Goal: Task Accomplishment & Management: Contribute content

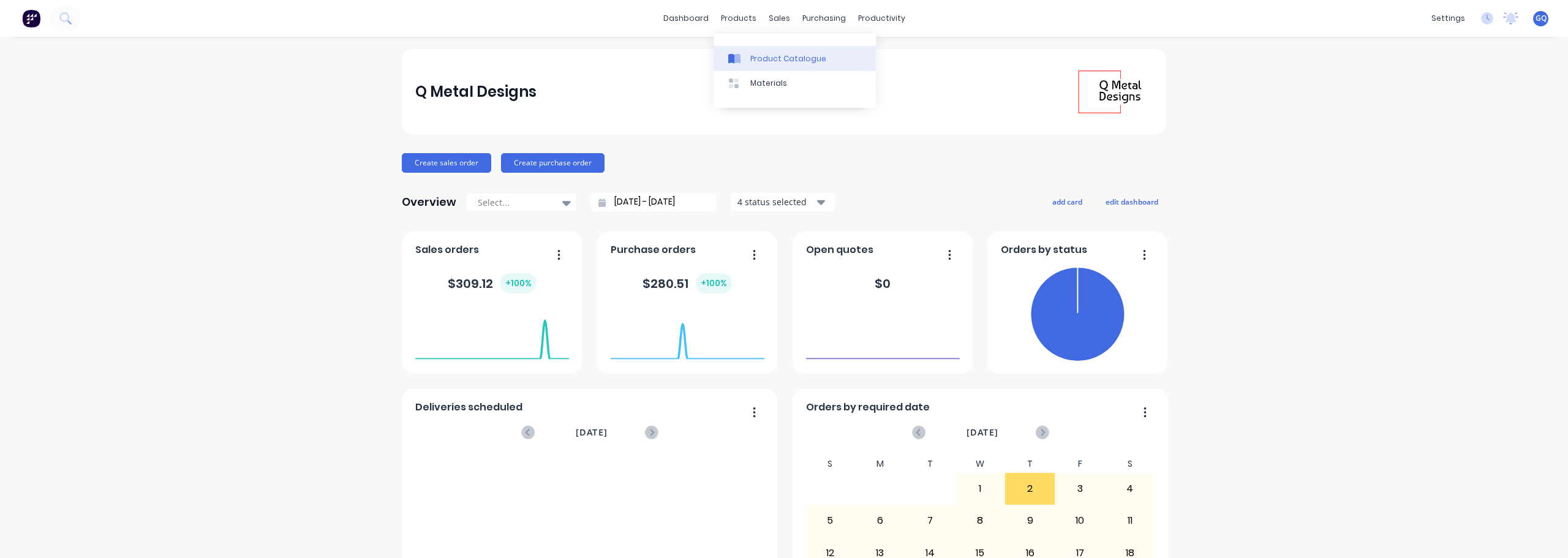
click at [772, 57] on div "Product Catalogue" at bounding box center [788, 59] width 76 height 11
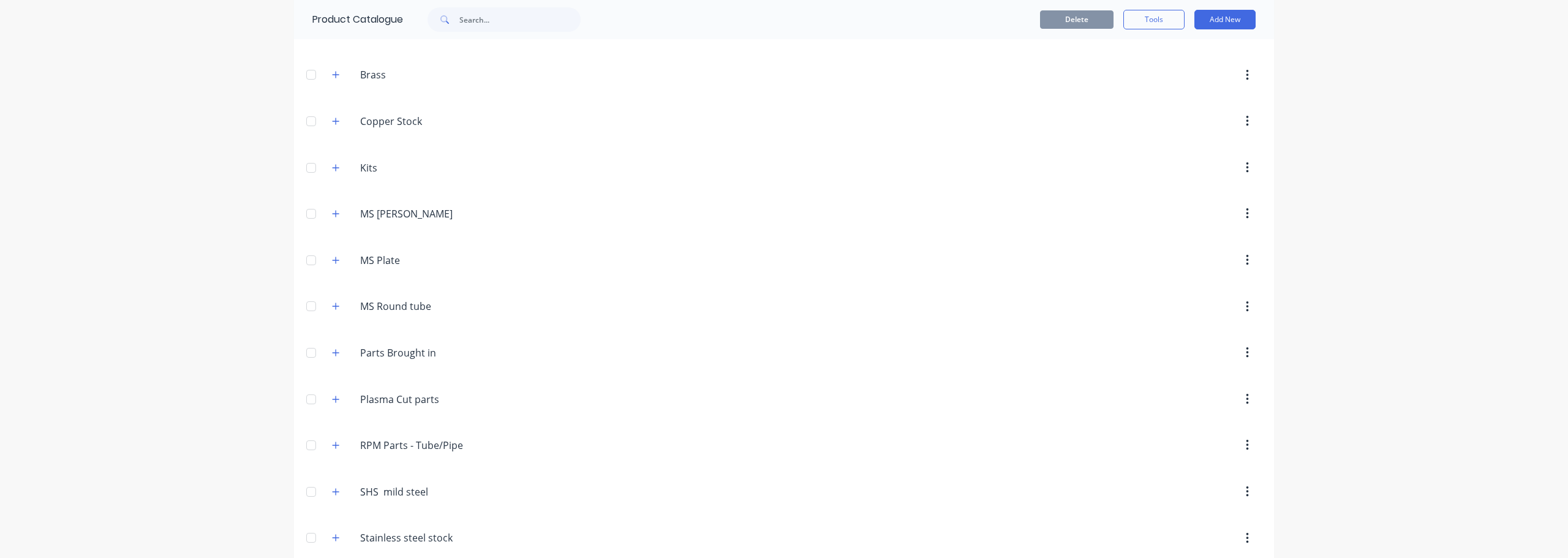
scroll to position [138, 0]
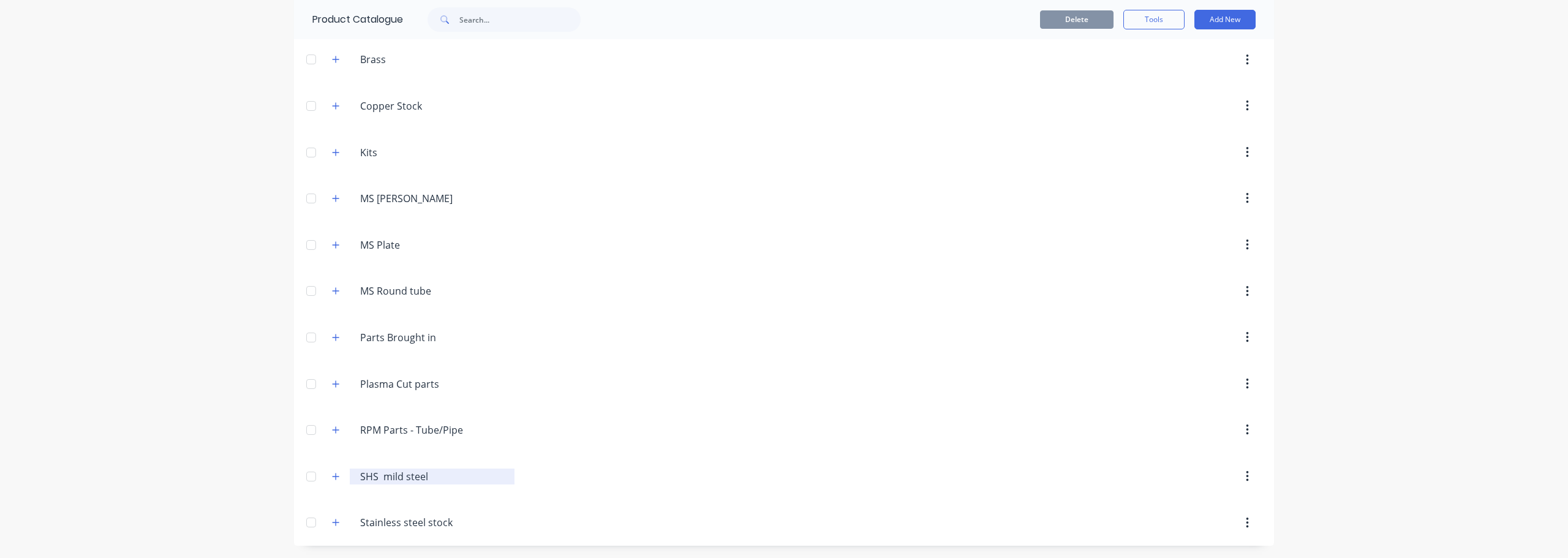
click at [373, 482] on input "SHS mild steel" at bounding box center [433, 477] width 145 height 15
click at [333, 476] on icon "button" at bounding box center [336, 476] width 7 height 7
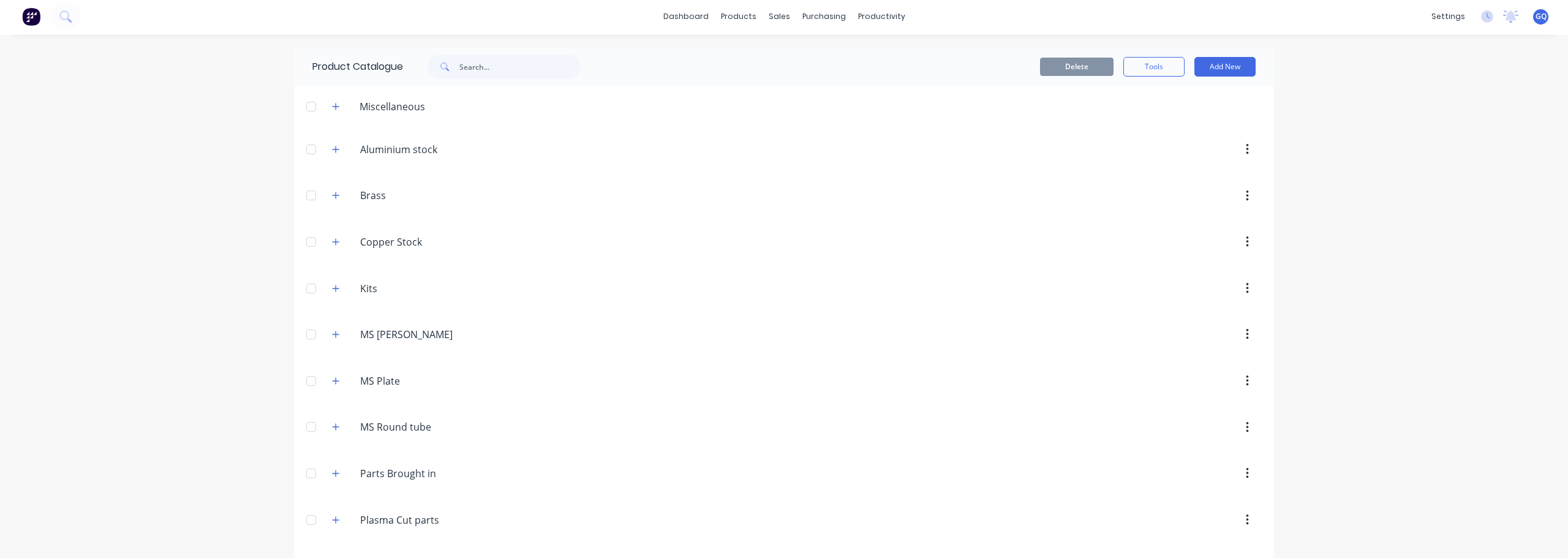
scroll to position [0, 0]
click at [499, 71] on input "text" at bounding box center [520, 69] width 121 height 25
type input "shs 25"
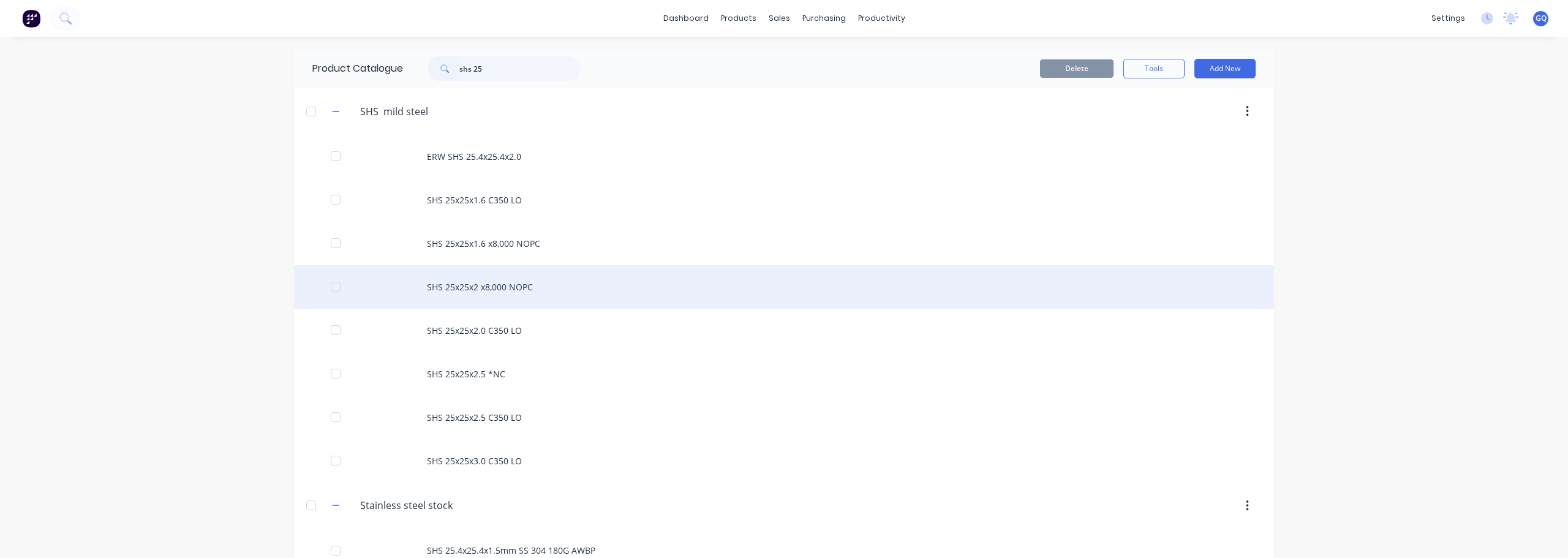
click at [480, 285] on div "SHS 25x25x2 x8,000 NOPC" at bounding box center [784, 287] width 980 height 44
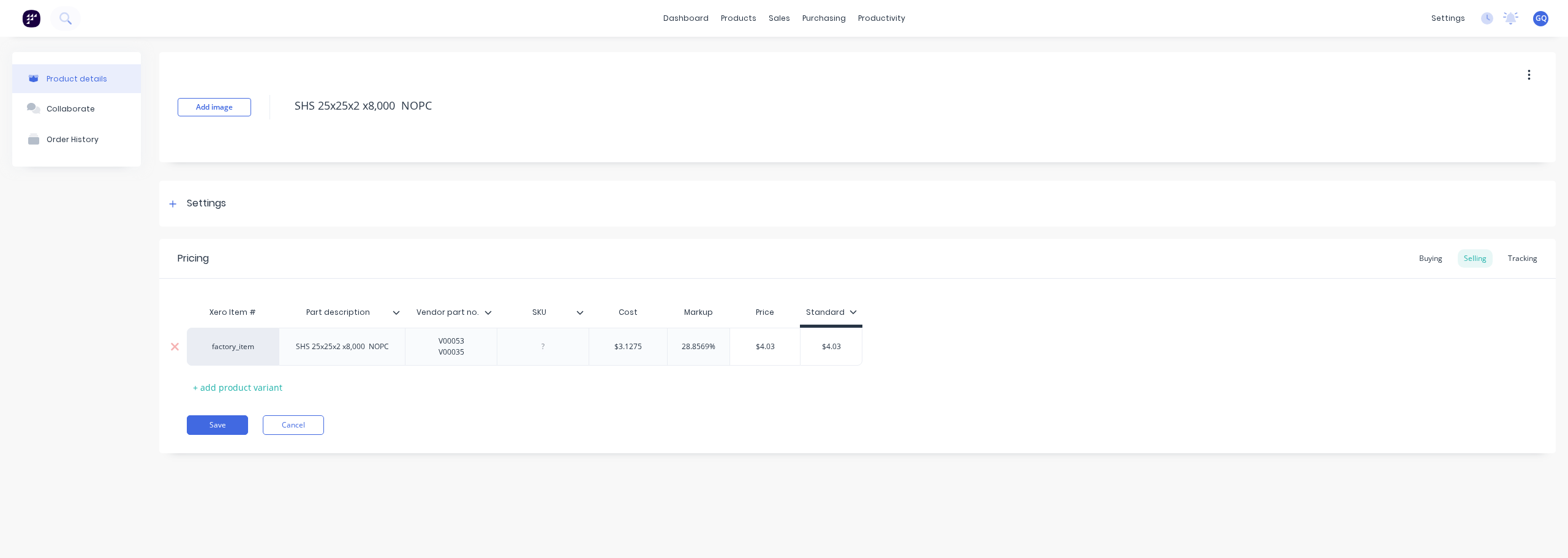
drag, startPoint x: 675, startPoint y: 341, endPoint x: 734, endPoint y: 348, distance: 59.4
click at [734, 348] on div "factory_item SHS 25x25x2 x8,000 NOPC V00053 V00035 $3.1275 28.8569% 28.8569% $4…" at bounding box center [525, 347] width 675 height 38
type input "40"
type input "$4.3785"
type input "$4.03"
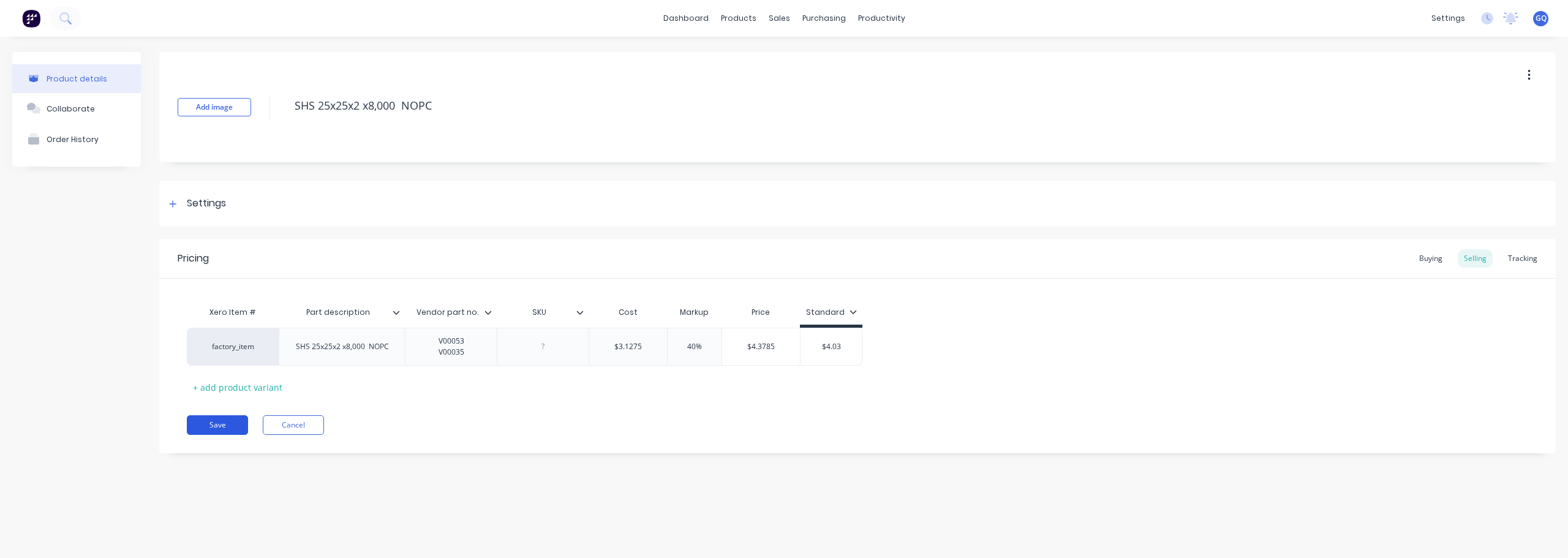
click at [216, 431] on button "Save" at bounding box center [218, 425] width 62 height 20
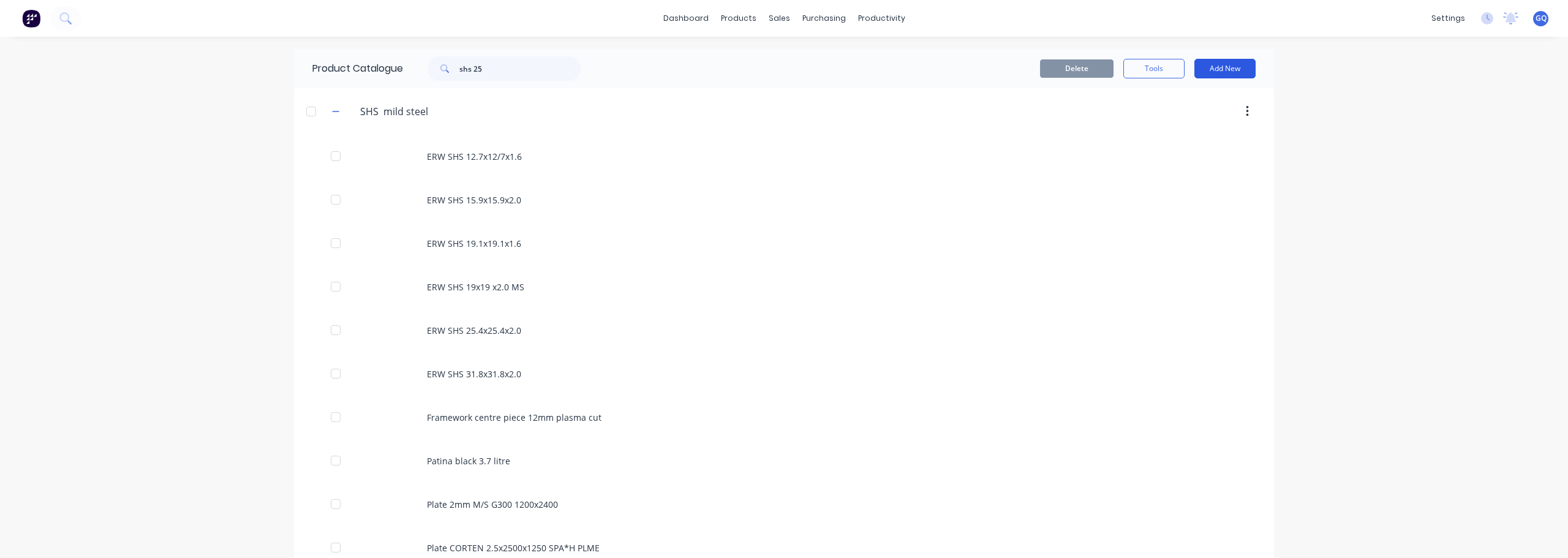
click at [1236, 71] on button "Add New" at bounding box center [1225, 69] width 62 height 20
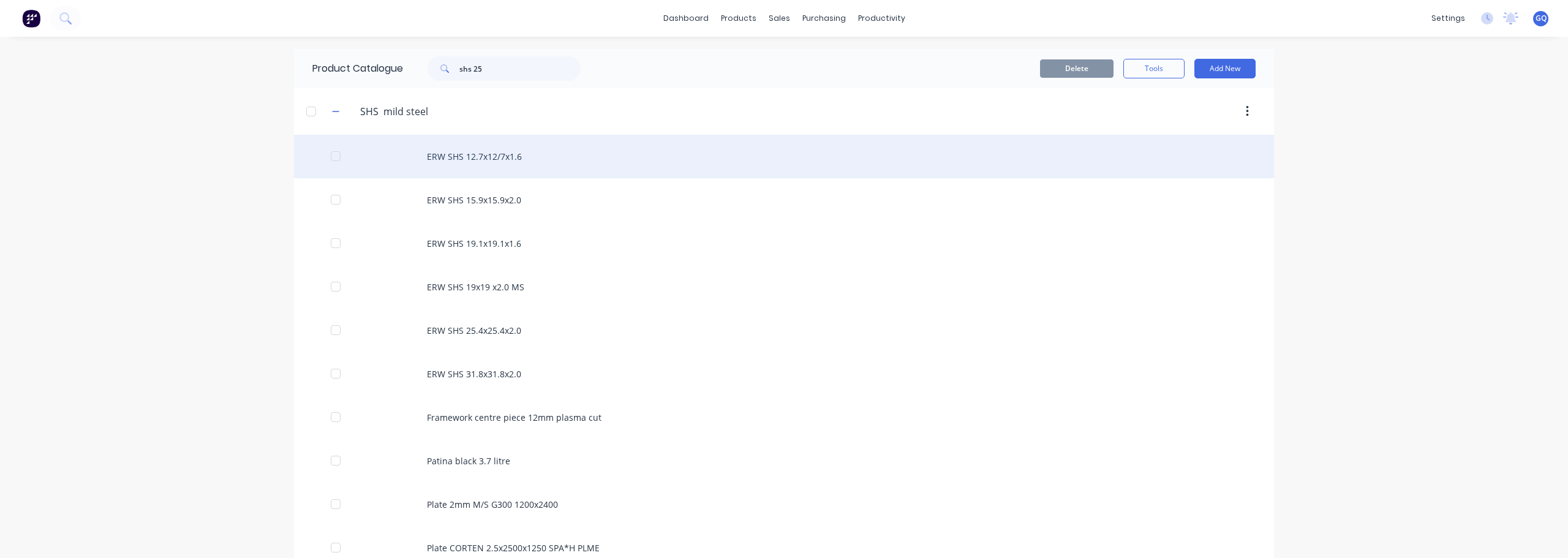
click at [880, 140] on div "ERW SHS 12.7x12/7x1.6" at bounding box center [784, 156] width 980 height 44
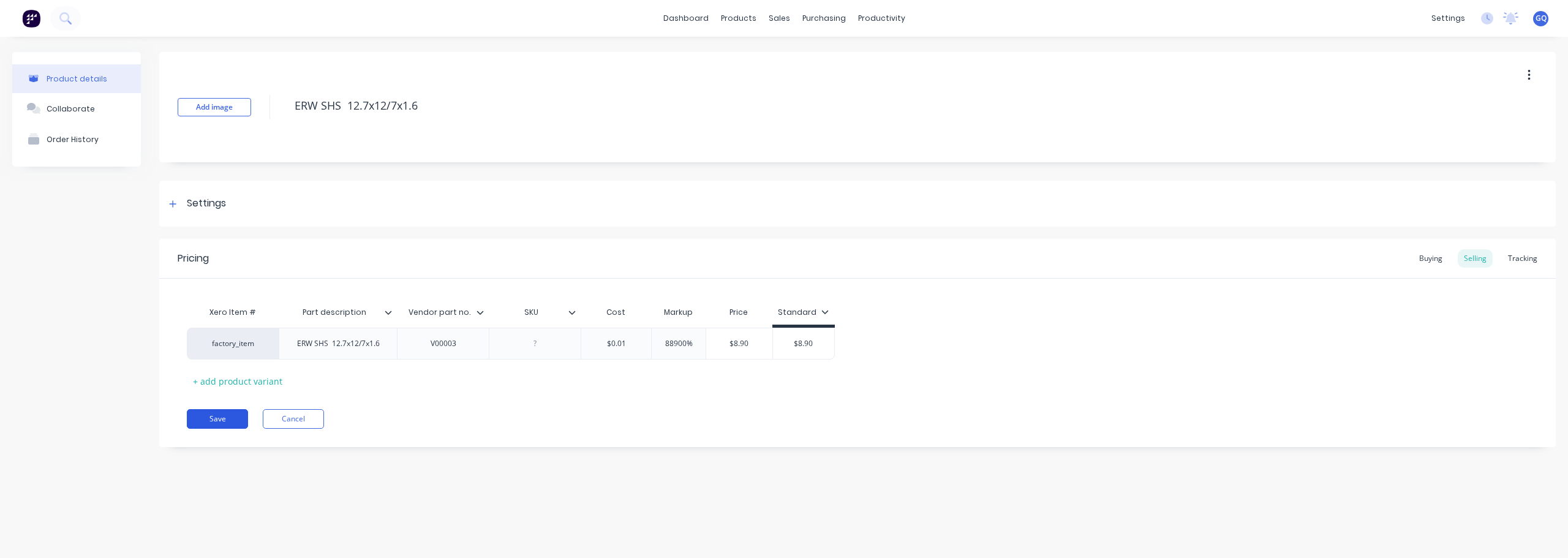
click at [207, 413] on button "Save" at bounding box center [218, 419] width 62 height 20
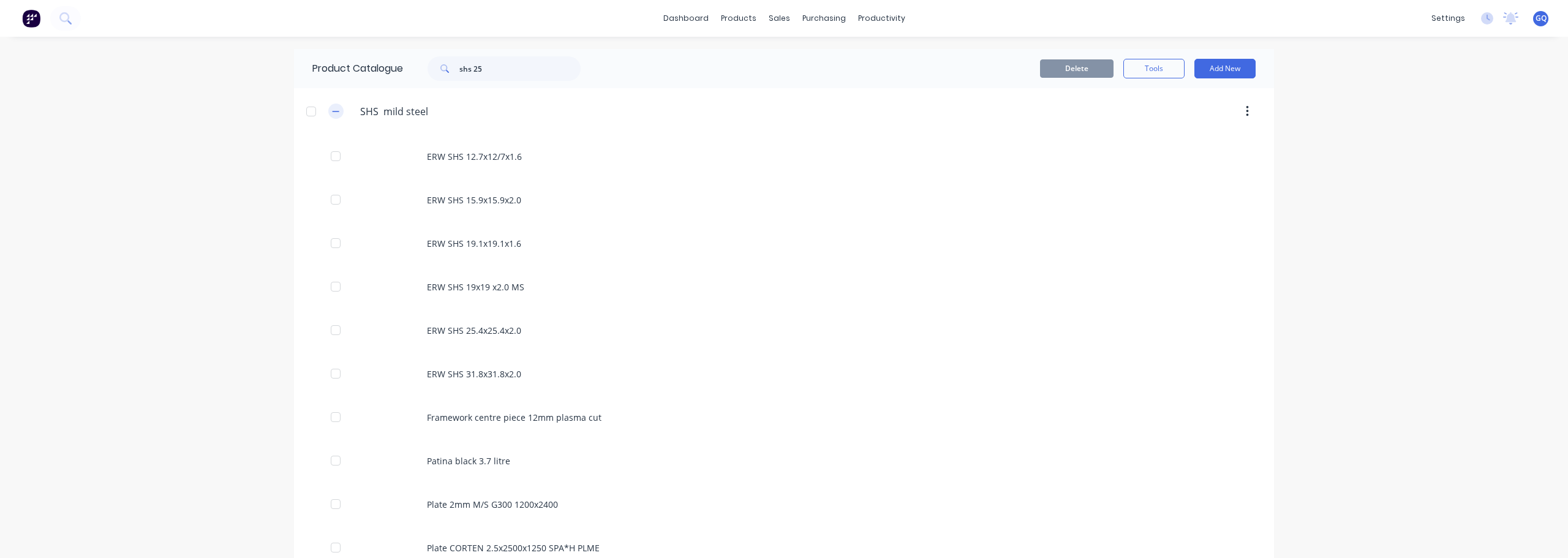
click at [332, 114] on icon "button" at bounding box center [336, 111] width 7 height 9
drag, startPoint x: 499, startPoint y: 67, endPoint x: 445, endPoint y: 65, distance: 54.0
click at [445, 65] on div "shs 25" at bounding box center [504, 69] width 153 height 25
click at [337, 159] on icon "button" at bounding box center [336, 157] width 7 height 9
click at [503, 64] on input "shs 25" at bounding box center [520, 69] width 121 height 25
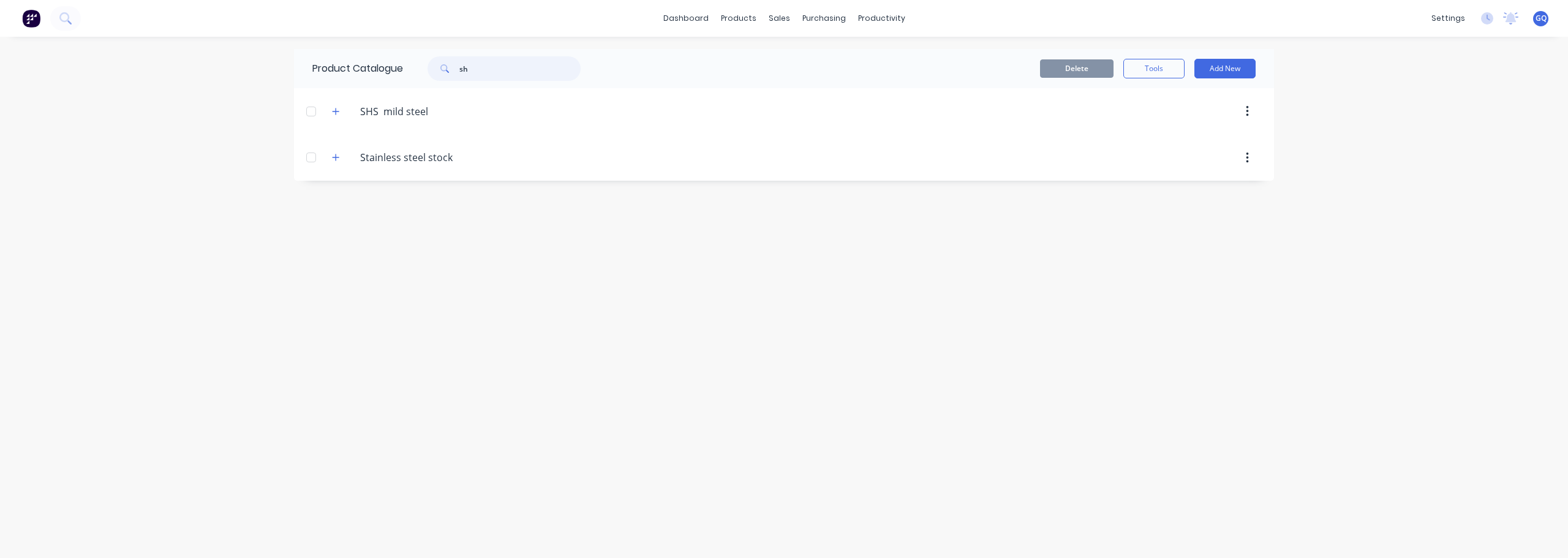
type input "s"
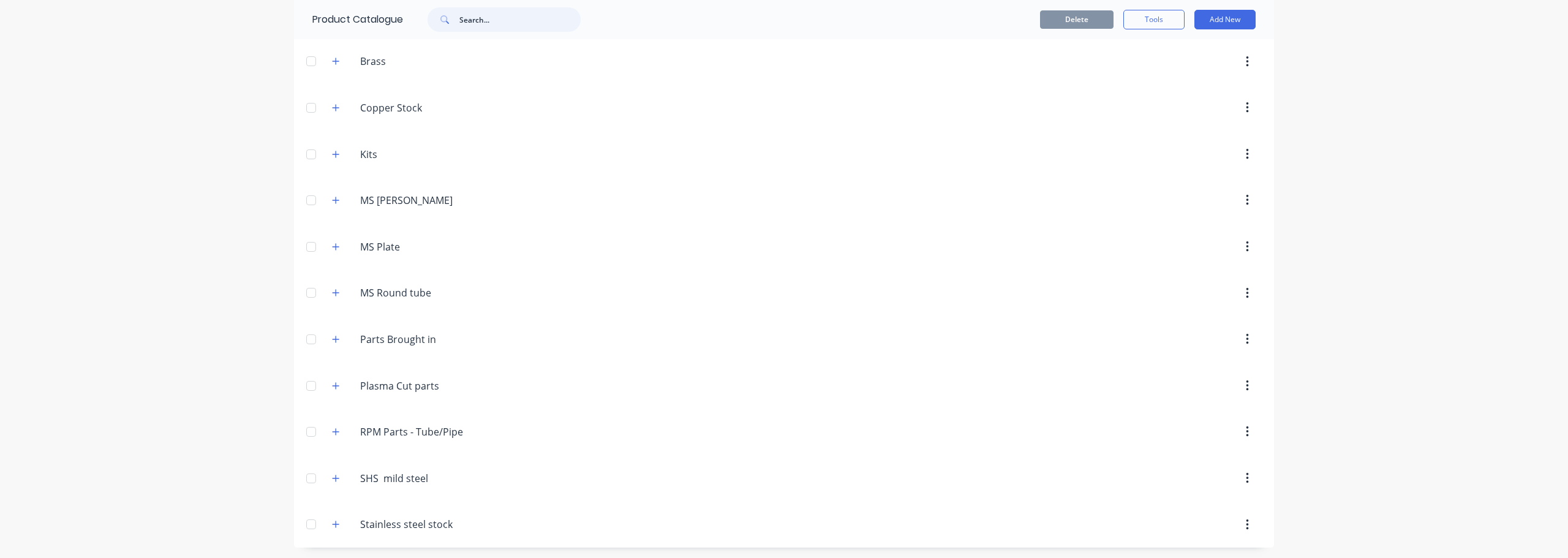
scroll to position [138, 0]
click at [1230, 17] on button "Add New" at bounding box center [1225, 20] width 62 height 20
click at [1157, 73] on div "Product" at bounding box center [1197, 76] width 94 height 18
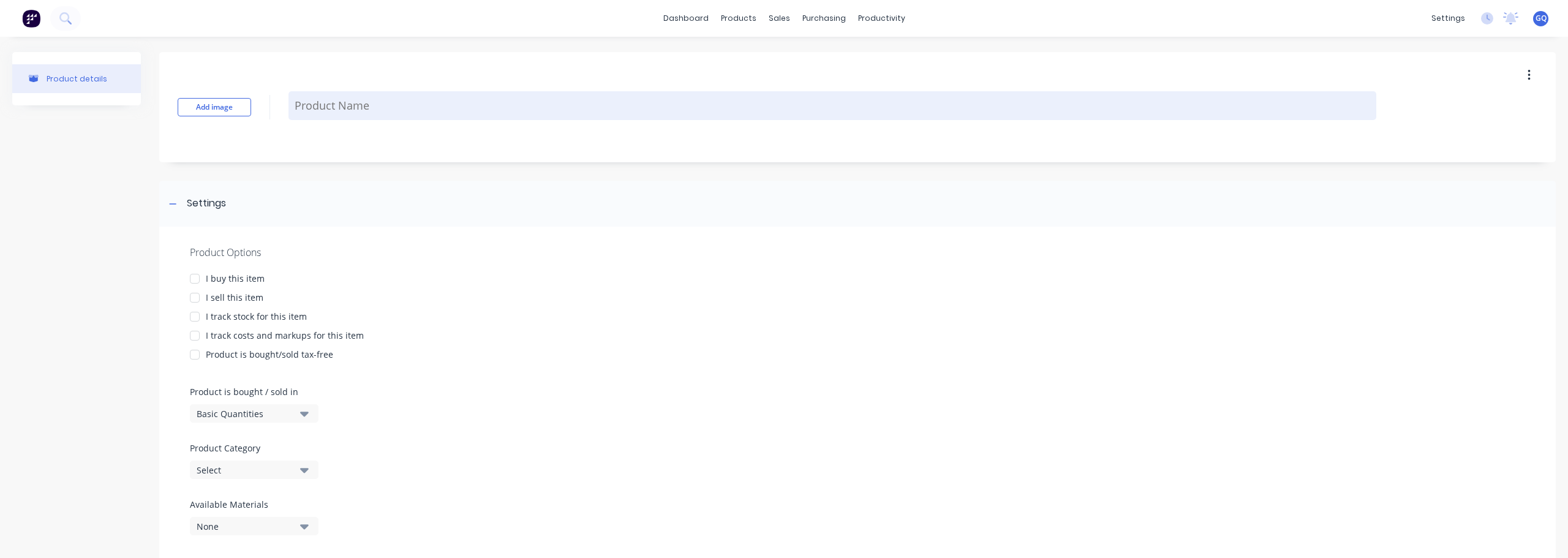
click at [362, 108] on textarea at bounding box center [832, 105] width 1088 height 29
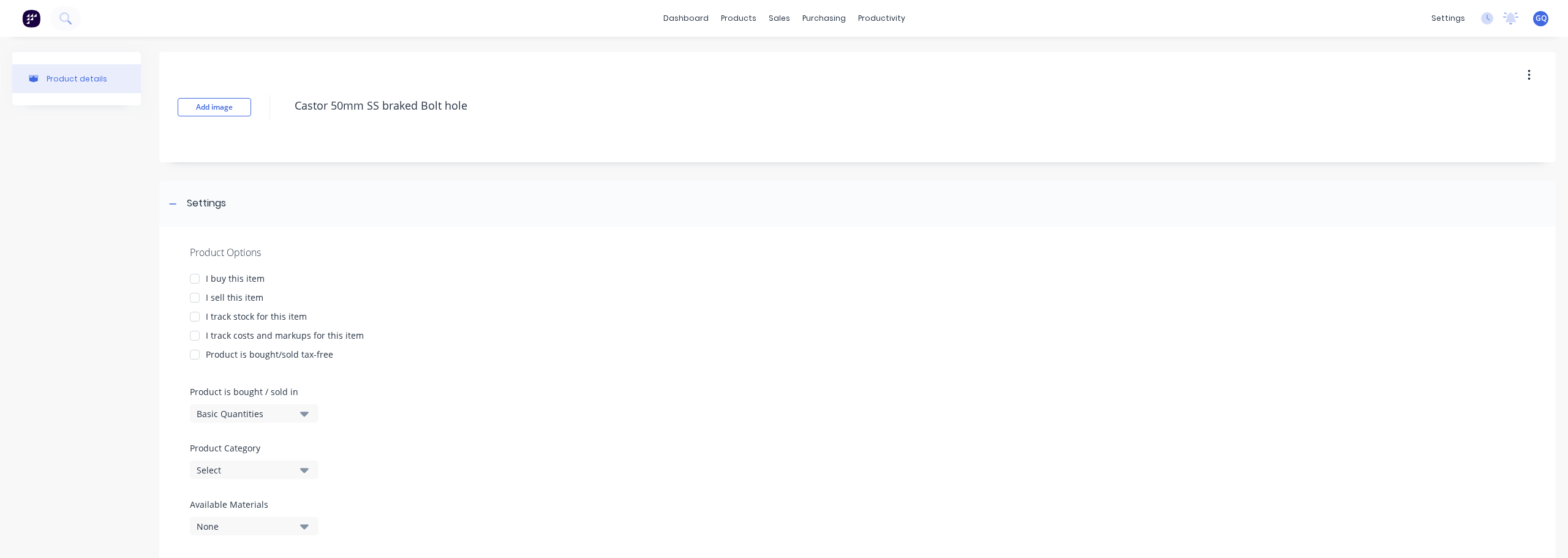
click at [200, 279] on div at bounding box center [195, 279] width 25 height 25
click at [196, 297] on div at bounding box center [195, 298] width 25 height 25
click at [193, 317] on div at bounding box center [195, 317] width 25 height 25
click at [191, 335] on div at bounding box center [195, 336] width 25 height 25
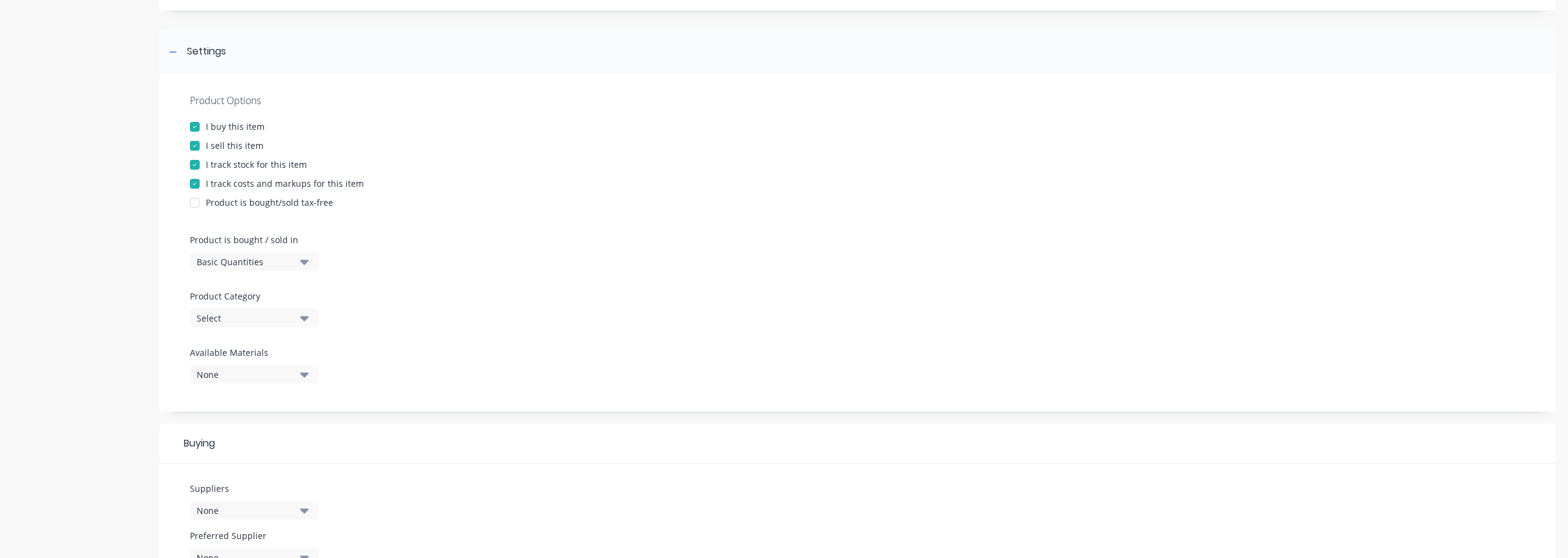
scroll to position [184, 0]
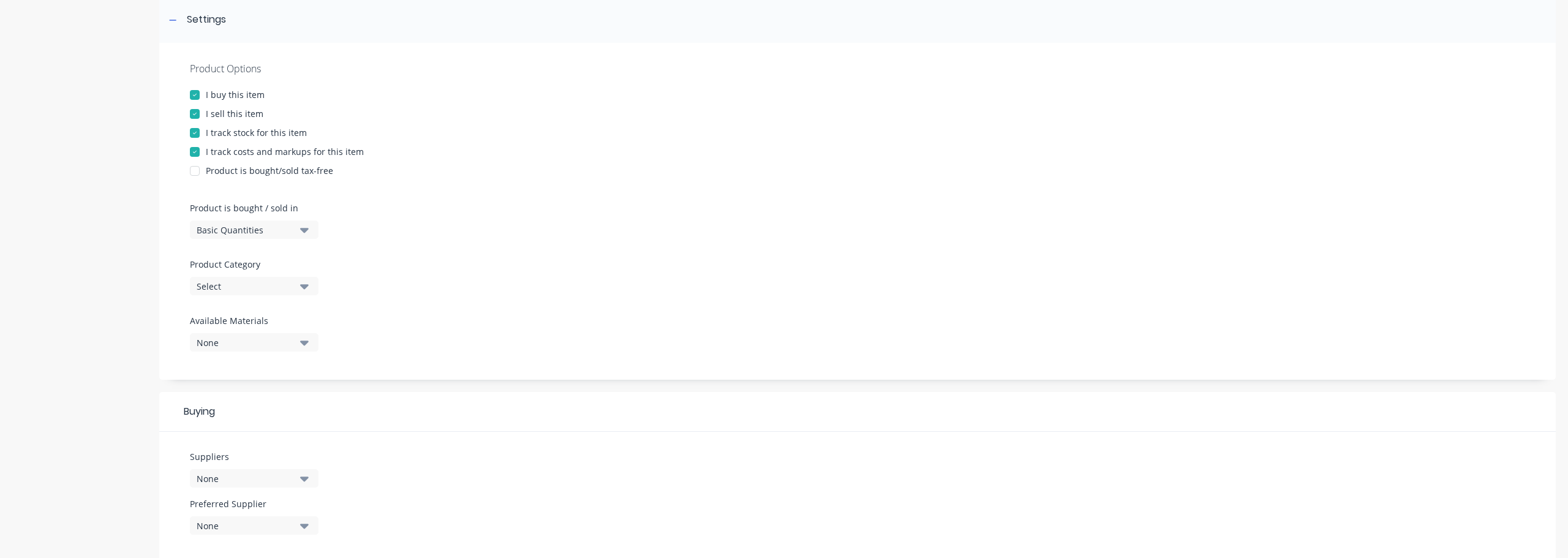
type textarea "Castor 50mm SS braked Bolt hole"
click at [301, 285] on icon "button" at bounding box center [304, 287] width 9 height 5
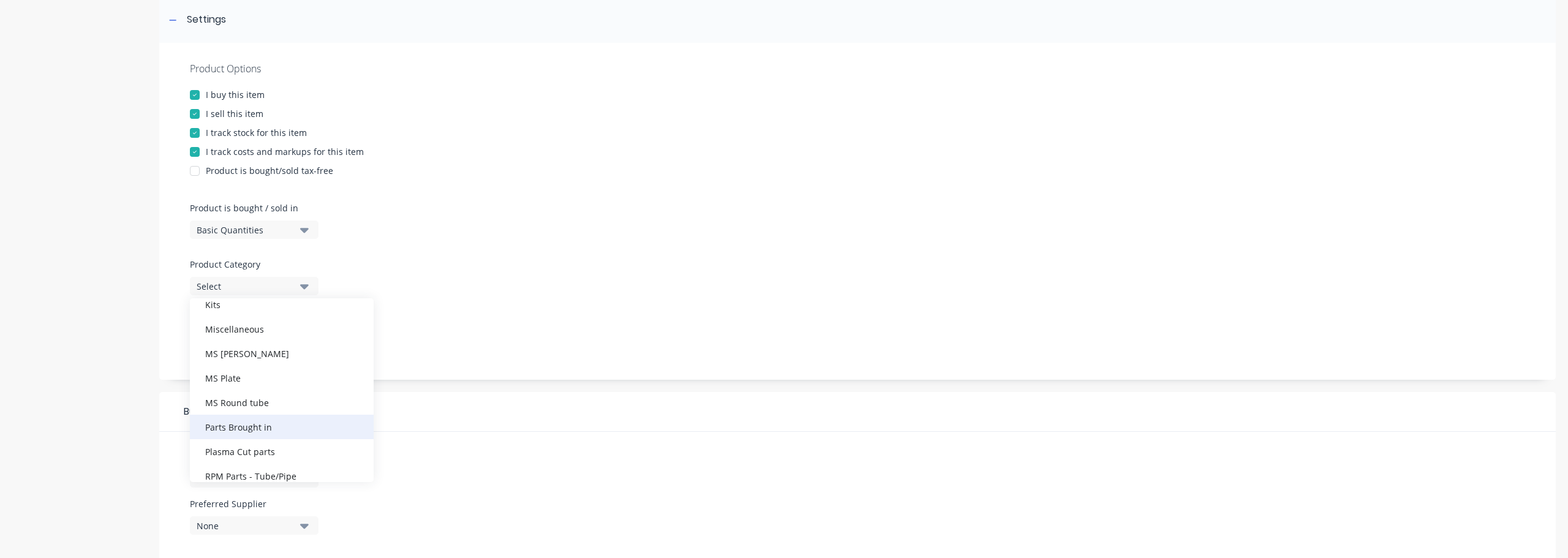
click at [271, 421] on div "Parts Brought in" at bounding box center [282, 427] width 184 height 25
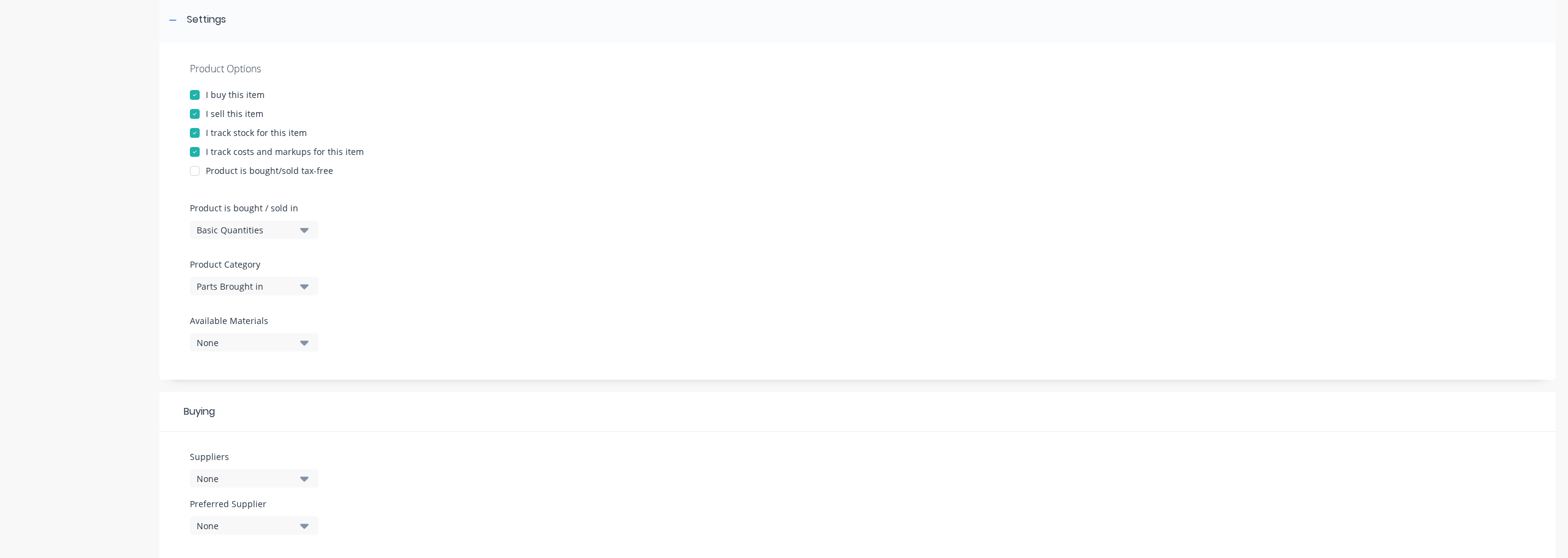
click at [263, 345] on div "None" at bounding box center [245, 343] width 98 height 13
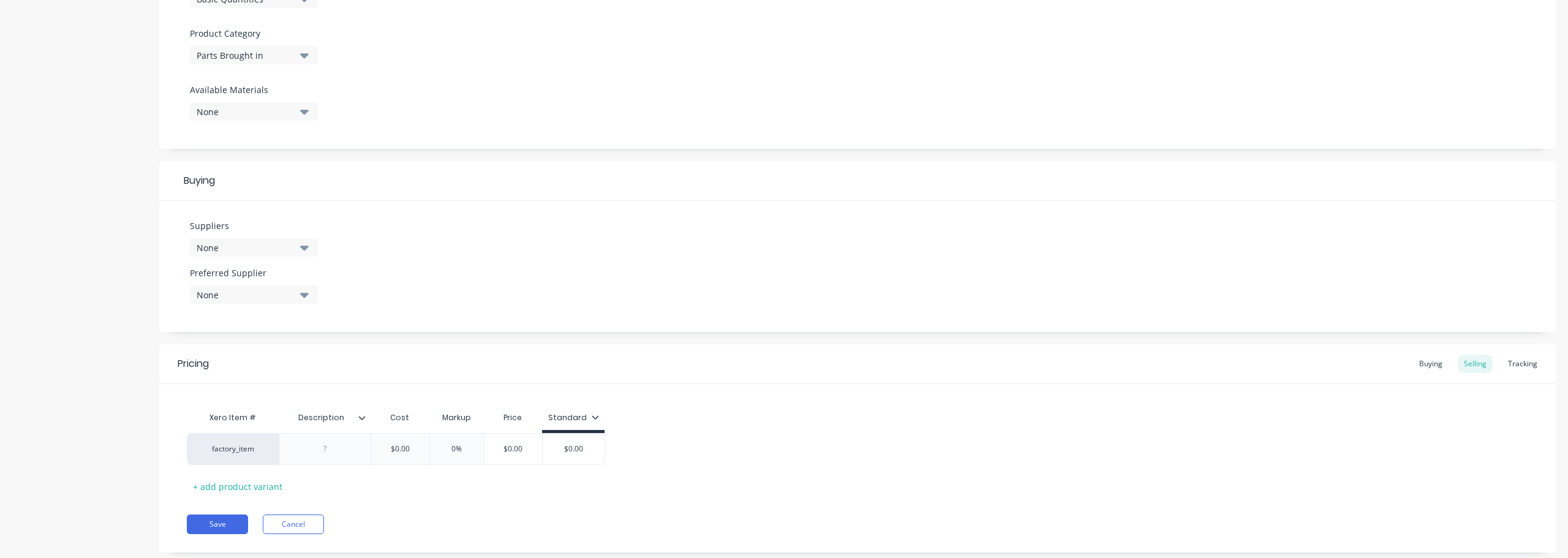
scroll to position [429, 0]
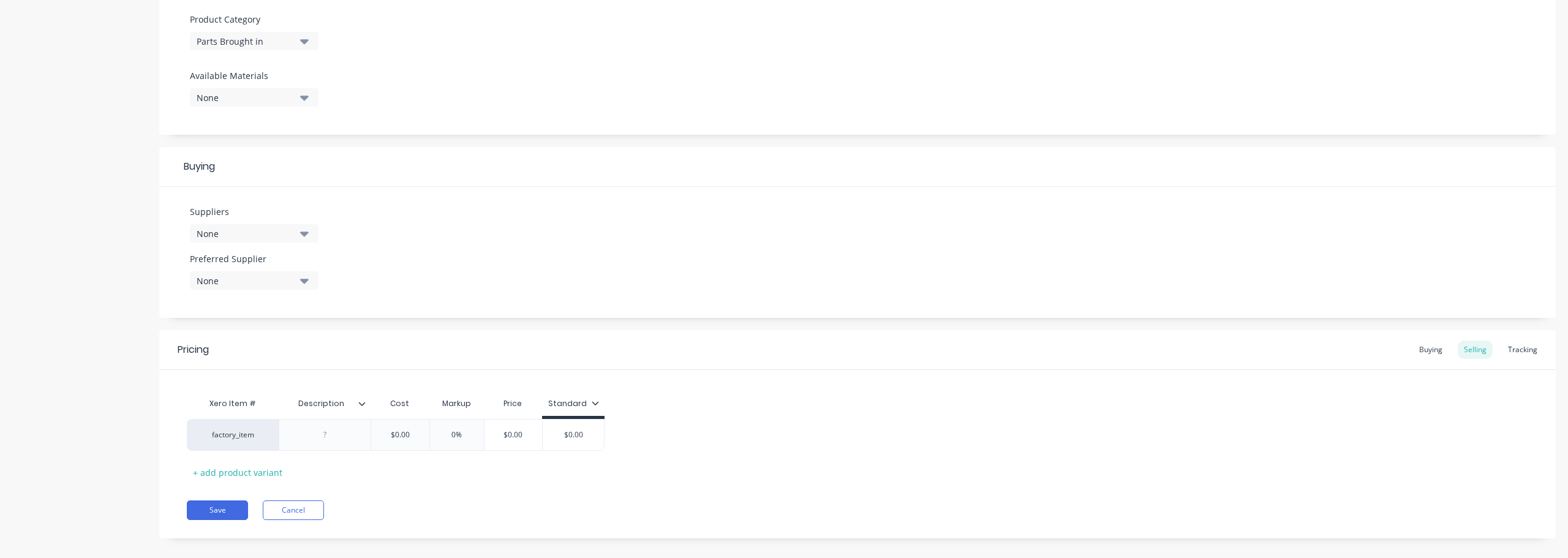
click at [273, 236] on div "None" at bounding box center [245, 233] width 98 height 13
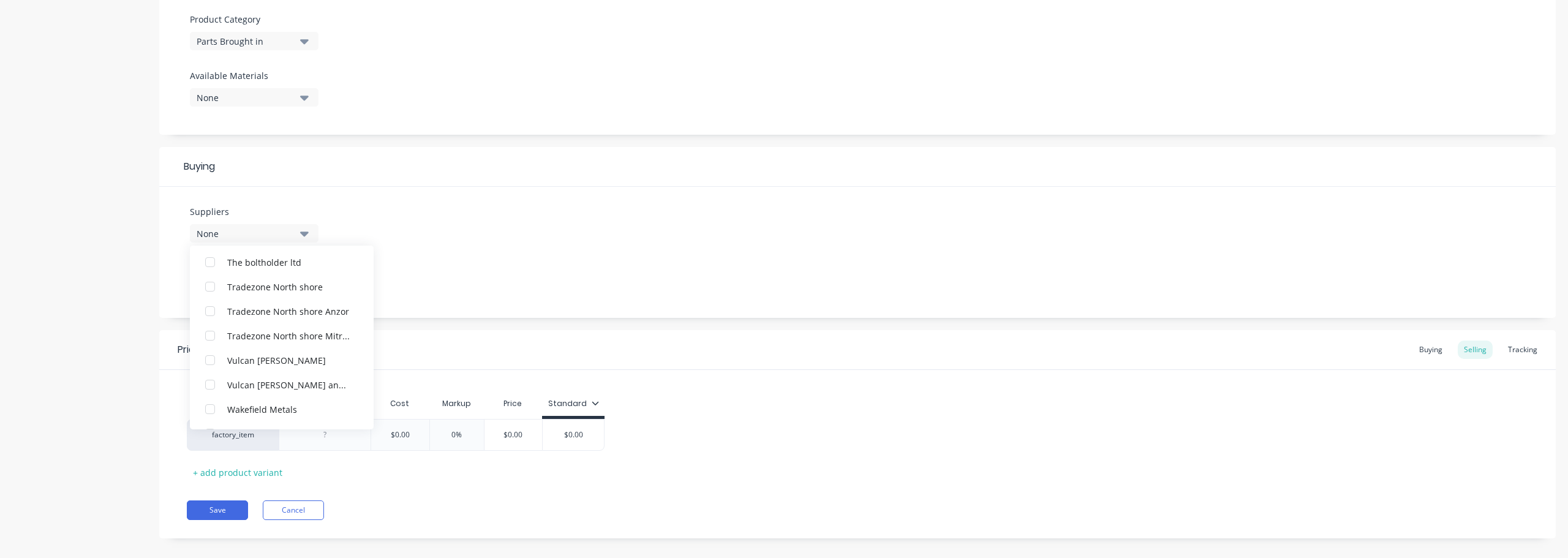
scroll to position [1189, 0]
click at [242, 387] on div "Wheelco" at bounding box center [288, 386] width 122 height 13
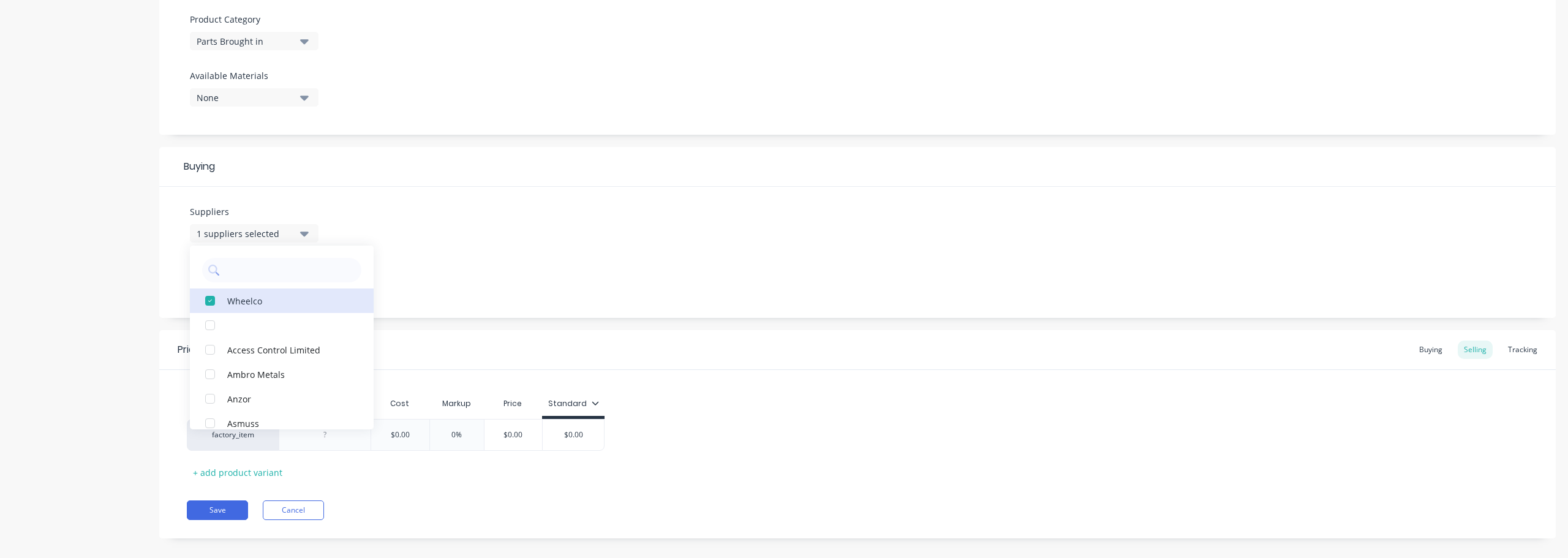
scroll to position [443, 0]
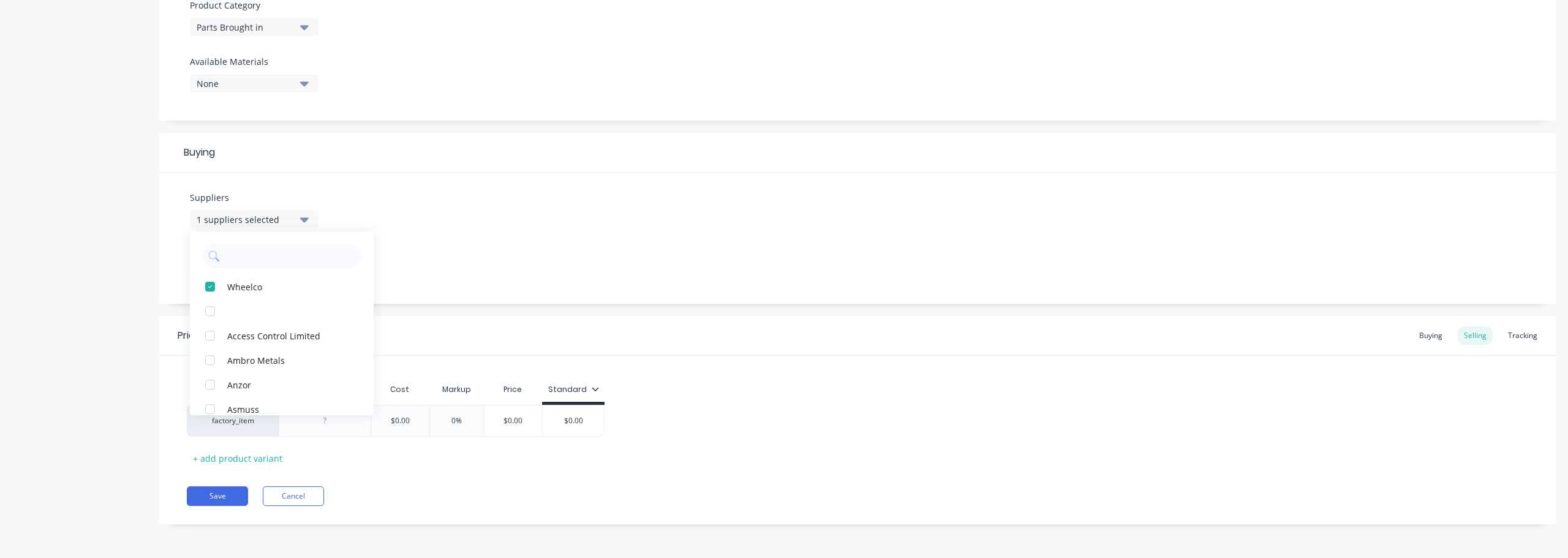
click at [502, 250] on div "Suppliers 1 suppliers selected Wheelco Access Control Limited Ambro Metals [PER…" at bounding box center [858, 238] width 1396 height 131
click at [292, 264] on div "None" at bounding box center [245, 266] width 98 height 13
click at [268, 336] on div "Wheelco" at bounding box center [288, 333] width 122 height 13
click at [502, 246] on div "Suppliers 1 suppliers selected Preferred Supplier Wheelco Wheelco" at bounding box center [858, 238] width 1396 height 131
drag, startPoint x: 388, startPoint y: 423, endPoint x: 415, endPoint y: 423, distance: 27.0
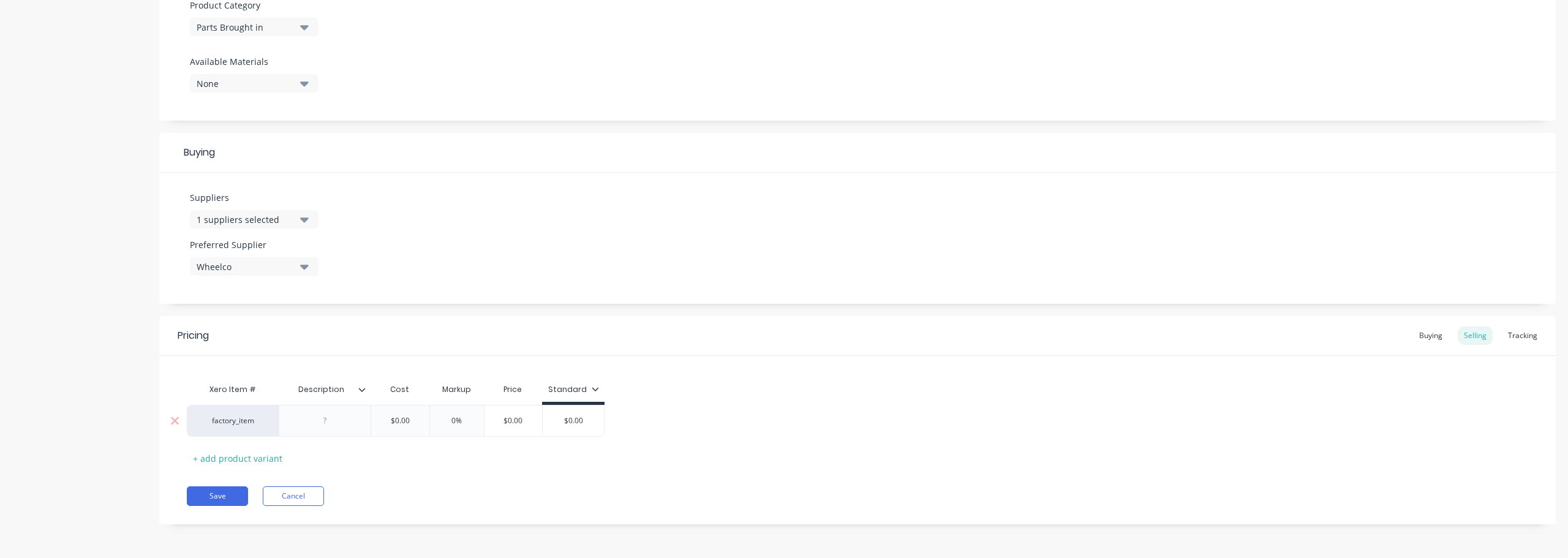
click at [415, 423] on input "$0.00" at bounding box center [400, 421] width 62 height 11
type input "49.38"
type input "0"
type input "120"
type input "$108.636"
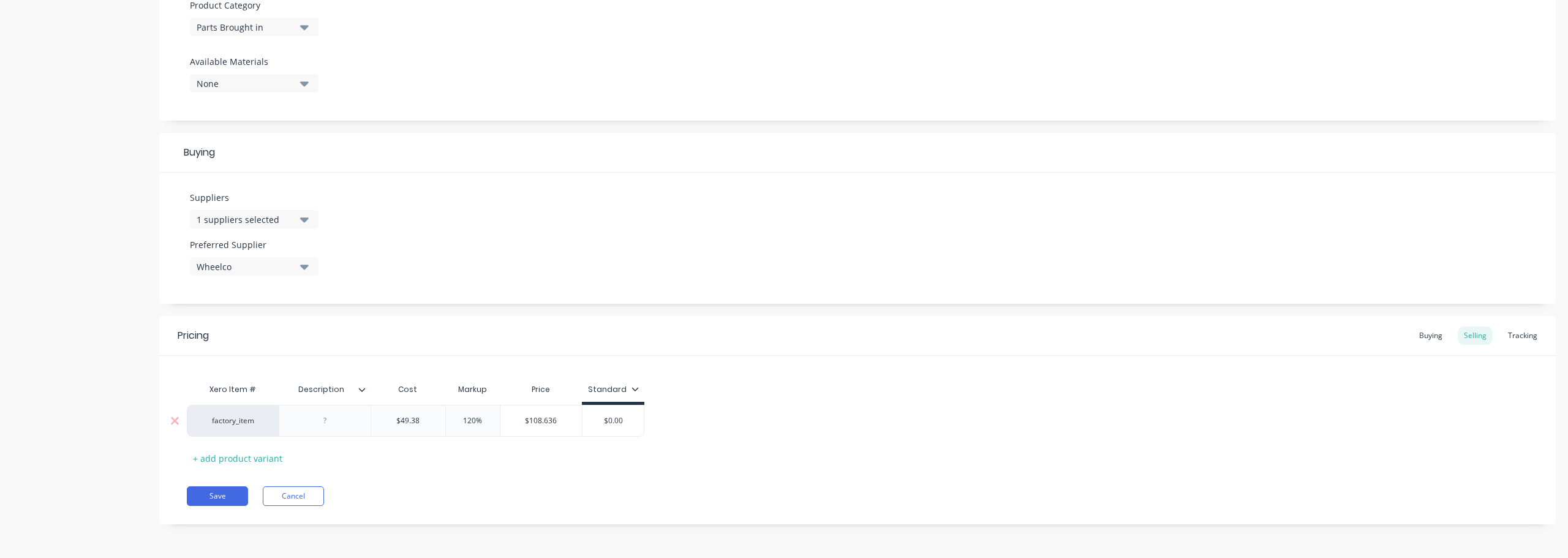
drag, startPoint x: 460, startPoint y: 418, endPoint x: 490, endPoint y: 425, distance: 30.8
click at [490, 425] on input "120%" at bounding box center [473, 421] width 62 height 11
type input "15"
type input "$56.787"
drag, startPoint x: 650, startPoint y: 420, endPoint x: 587, endPoint y: 418, distance: 63.0
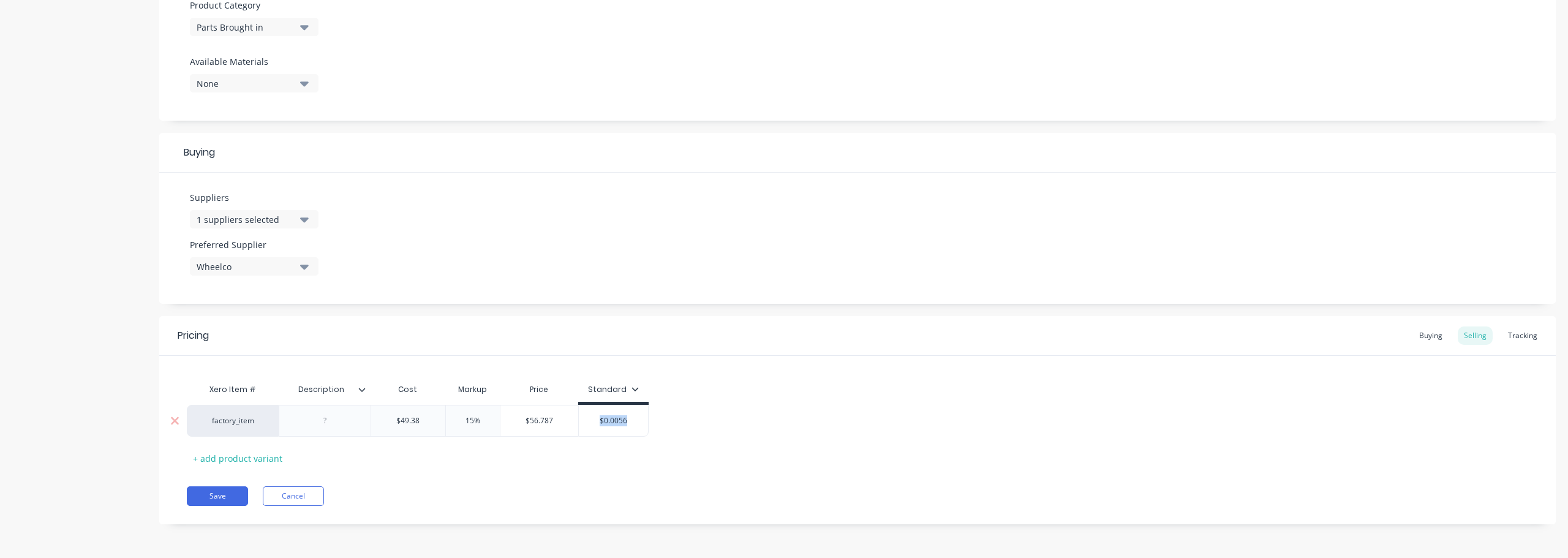
click at [587, 418] on div "factory_item $49.38 49.38 15% 15 $56.787 $56.787 $0.0056 $0.0056.79" at bounding box center [858, 421] width 1342 height 32
drag, startPoint x: 587, startPoint y: 418, endPoint x: 677, endPoint y: 418, distance: 90.0
click at [677, 418] on div "factory_item $49.38 49.38 15% 15 $56.787 $56.787 $0.0056 $0.0056" at bounding box center [858, 421] width 1342 height 32
type input "56.79"
click at [229, 501] on button "Save" at bounding box center [218, 496] width 62 height 20
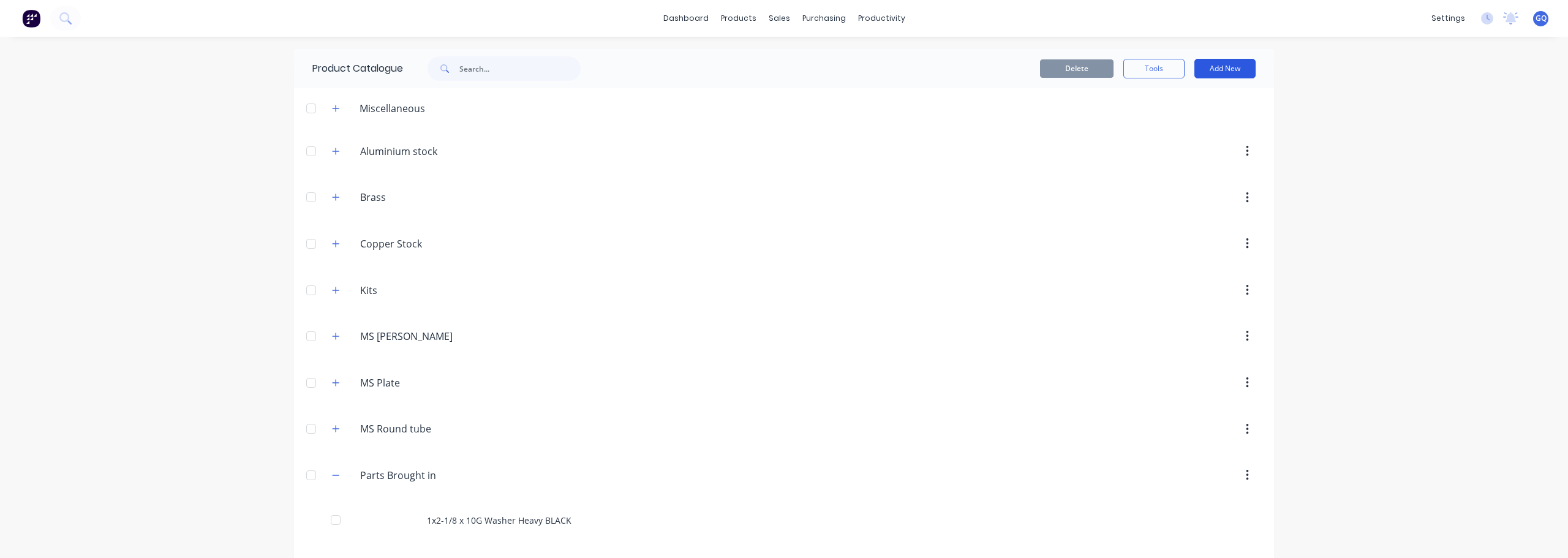
click at [1226, 71] on button "Add New" at bounding box center [1225, 69] width 62 height 20
click at [1187, 122] on div "Product" at bounding box center [1197, 124] width 94 height 18
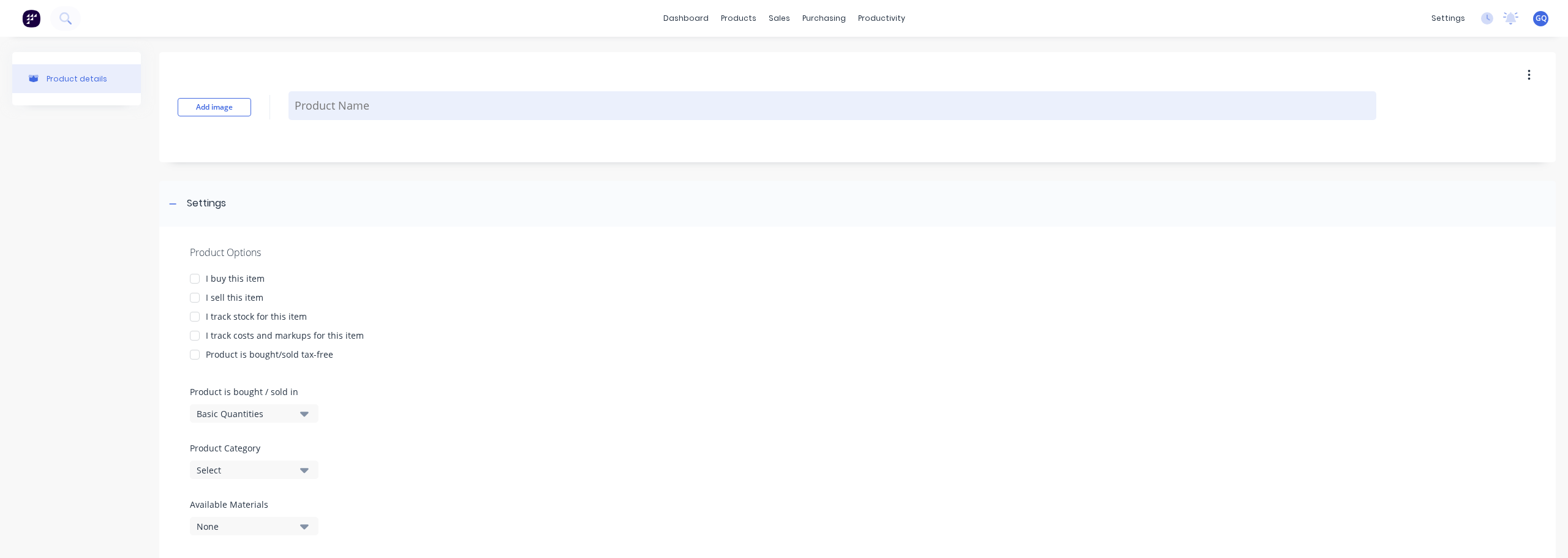
click at [323, 104] on textarea at bounding box center [832, 105] width 1088 height 29
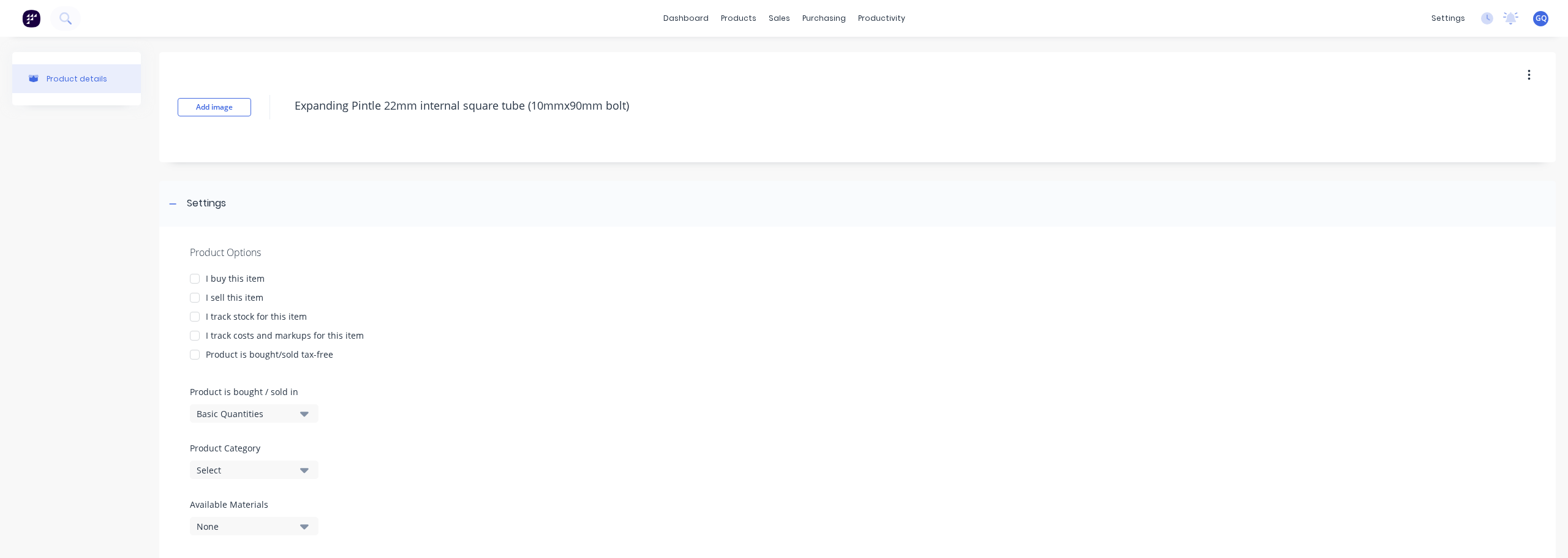
click at [198, 273] on div at bounding box center [195, 279] width 25 height 25
click at [194, 288] on div at bounding box center [195, 298] width 25 height 25
click at [197, 319] on div at bounding box center [195, 317] width 25 height 25
click at [197, 337] on div at bounding box center [195, 336] width 25 height 25
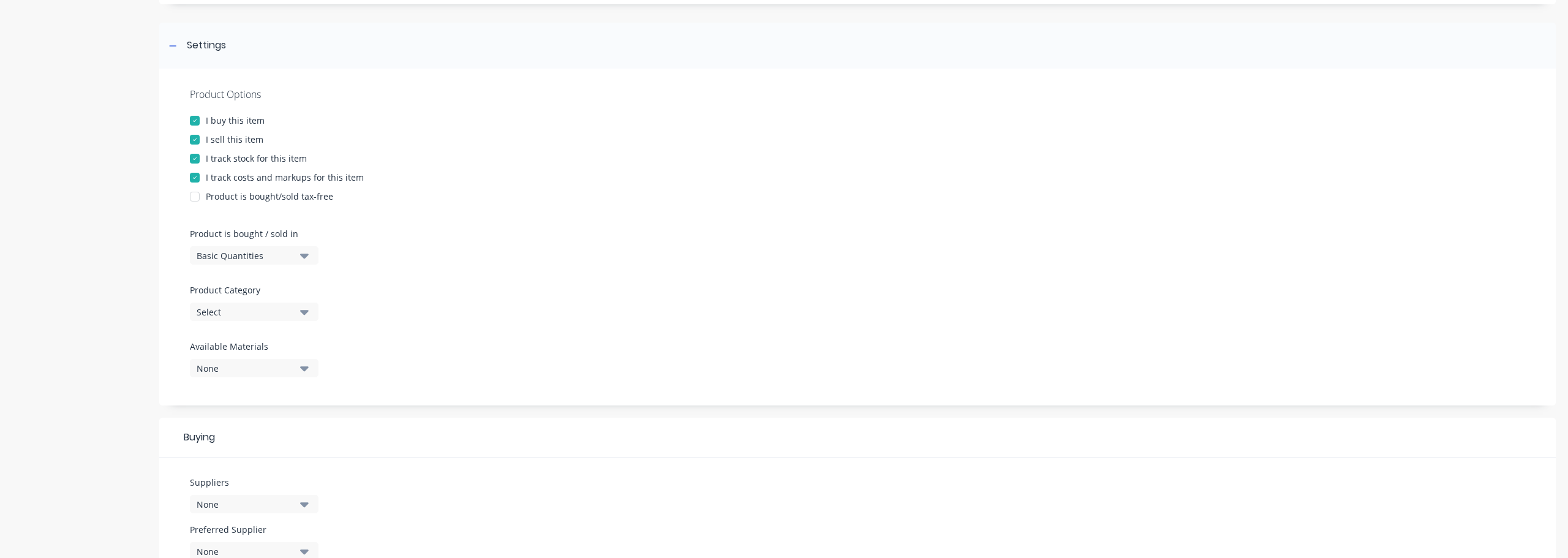
scroll to position [184, 0]
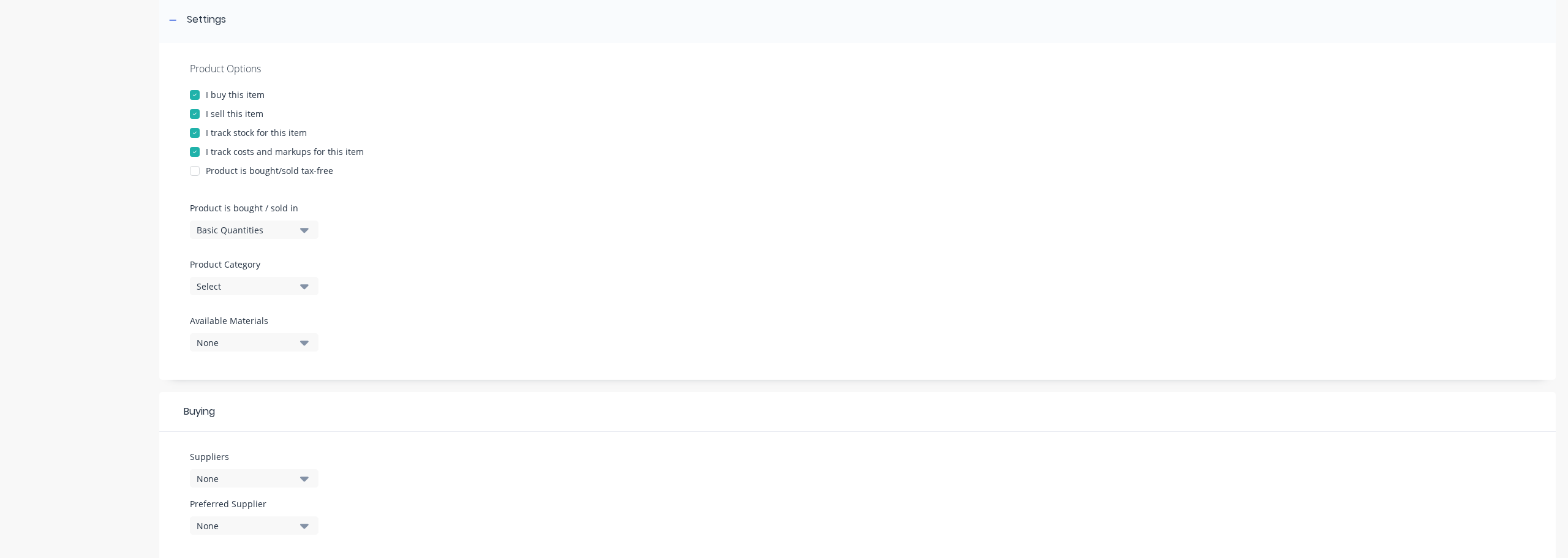
type textarea "Expanding Pintle 22mm internal square tube (10mmx90mm bolt)"
click at [256, 289] on div "Select" at bounding box center [245, 286] width 98 height 13
click at [257, 362] on div "Parts Brought in" at bounding box center [282, 366] width 184 height 25
click at [251, 343] on div "None" at bounding box center [245, 343] width 98 height 13
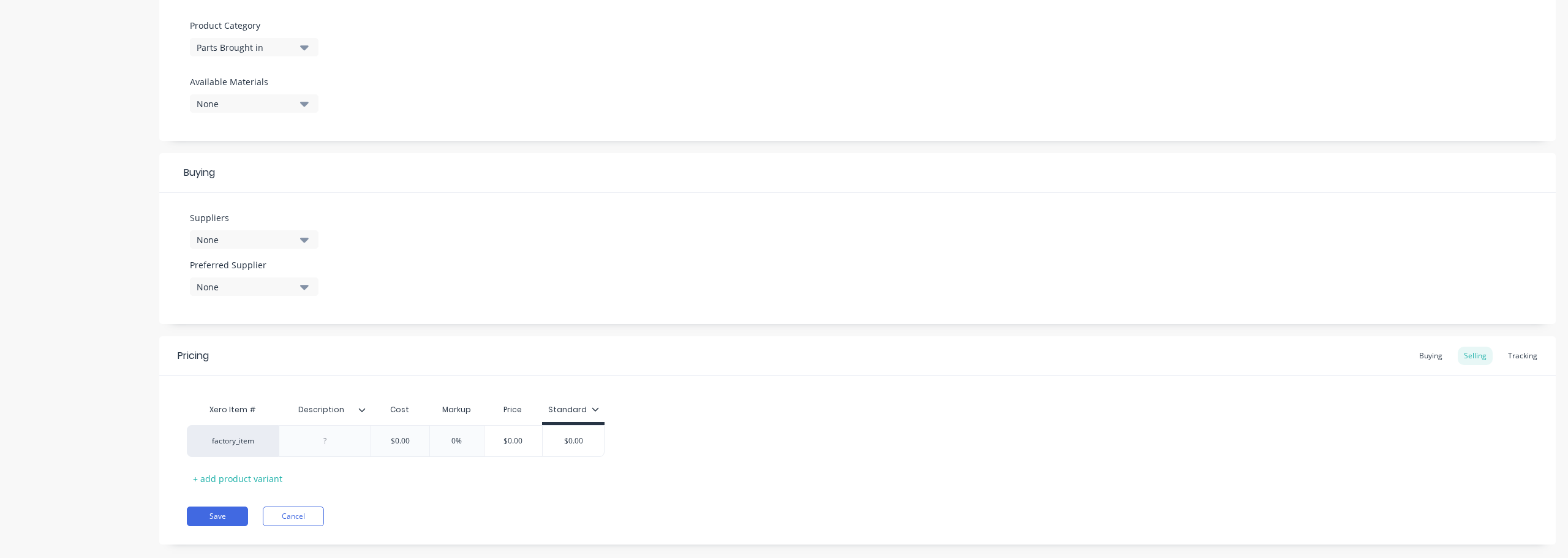
scroll to position [429, 0]
click at [268, 235] on div "None" at bounding box center [245, 233] width 98 height 13
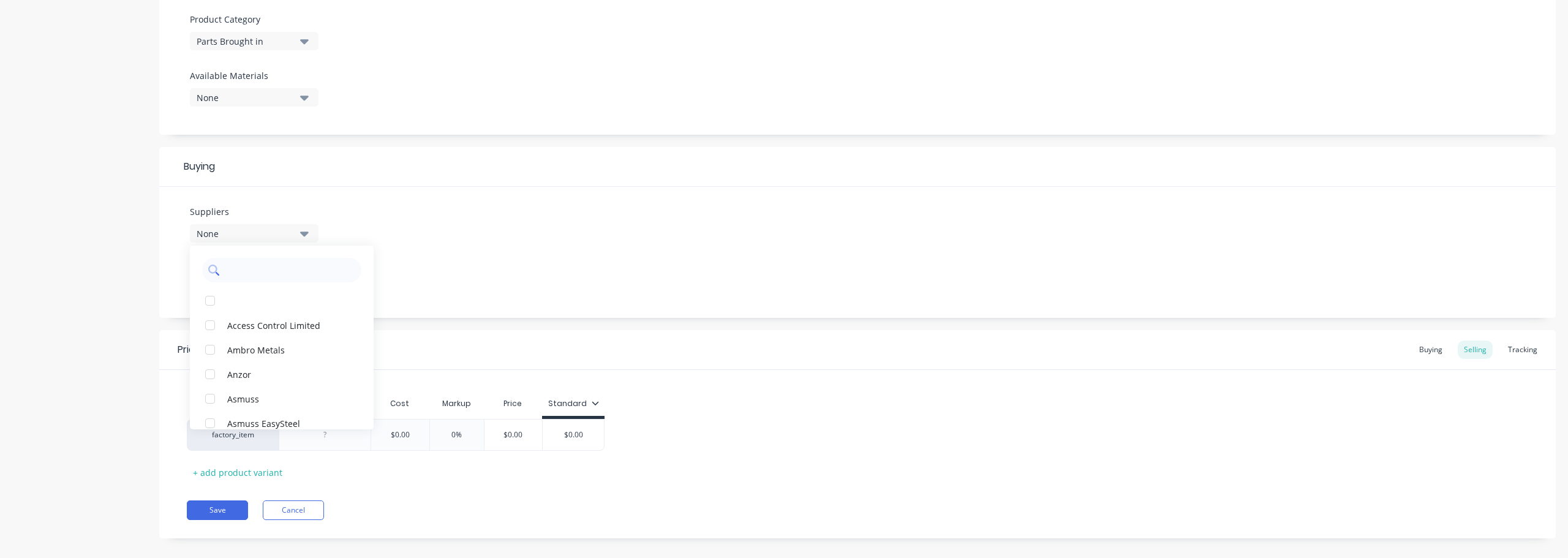
click at [259, 266] on input "text" at bounding box center [290, 270] width 130 height 25
type input "rich"
click at [292, 428] on div "Richmond Wheels & Castors" at bounding box center [288, 423] width 122 height 13
click at [344, 294] on button "Richmond Wheels & Castors" at bounding box center [282, 301] width 184 height 25
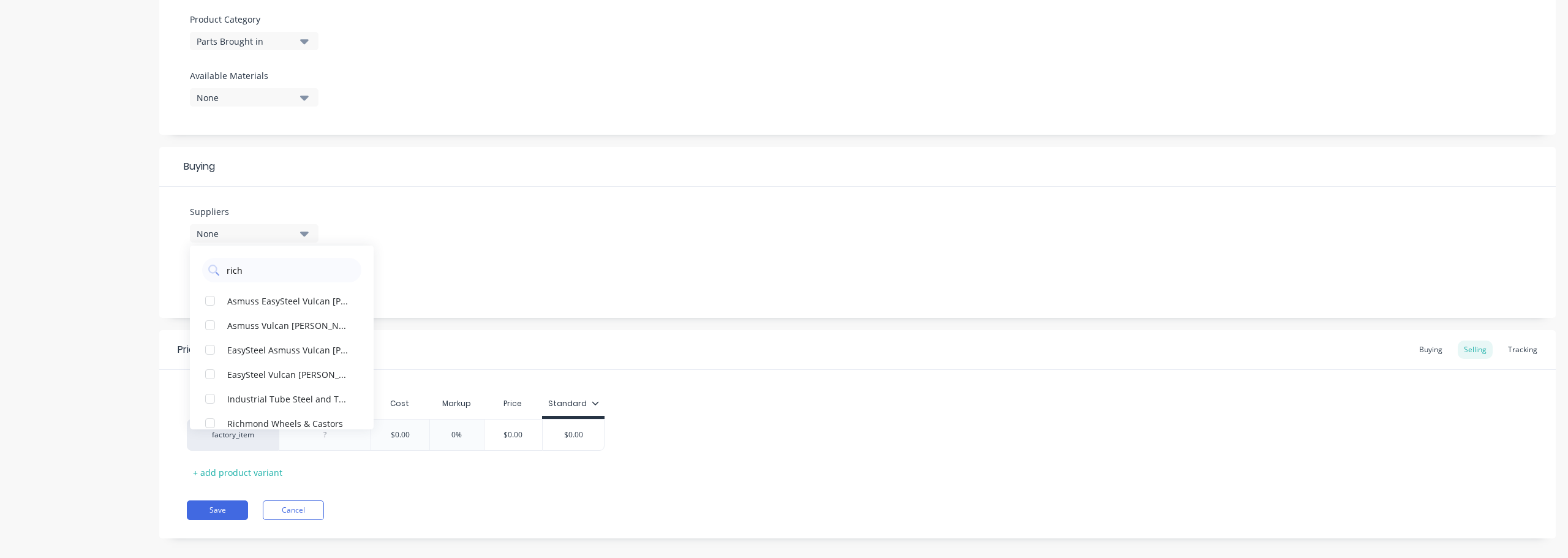
click at [438, 269] on div "Suppliers None [PERSON_NAME] EasySteel Vulcan [PERSON_NAME] and Tube Asmuss Vul…" at bounding box center [858, 252] width 1396 height 131
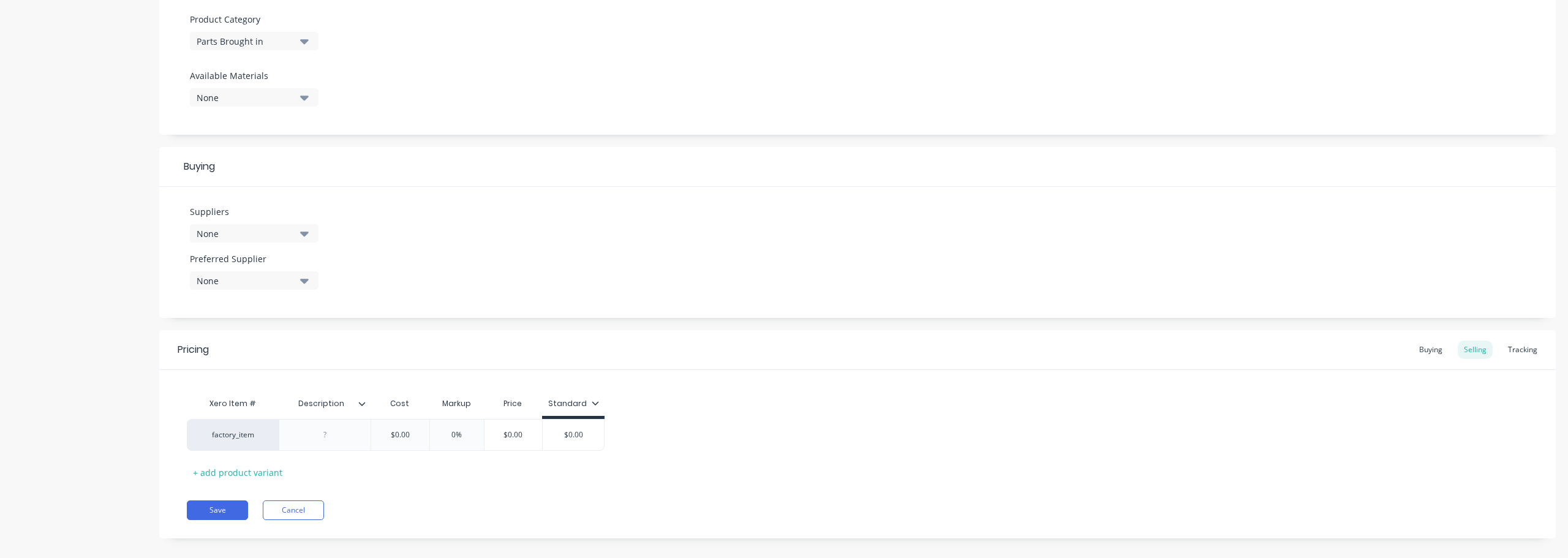
click at [279, 236] on div "None" at bounding box center [245, 233] width 98 height 13
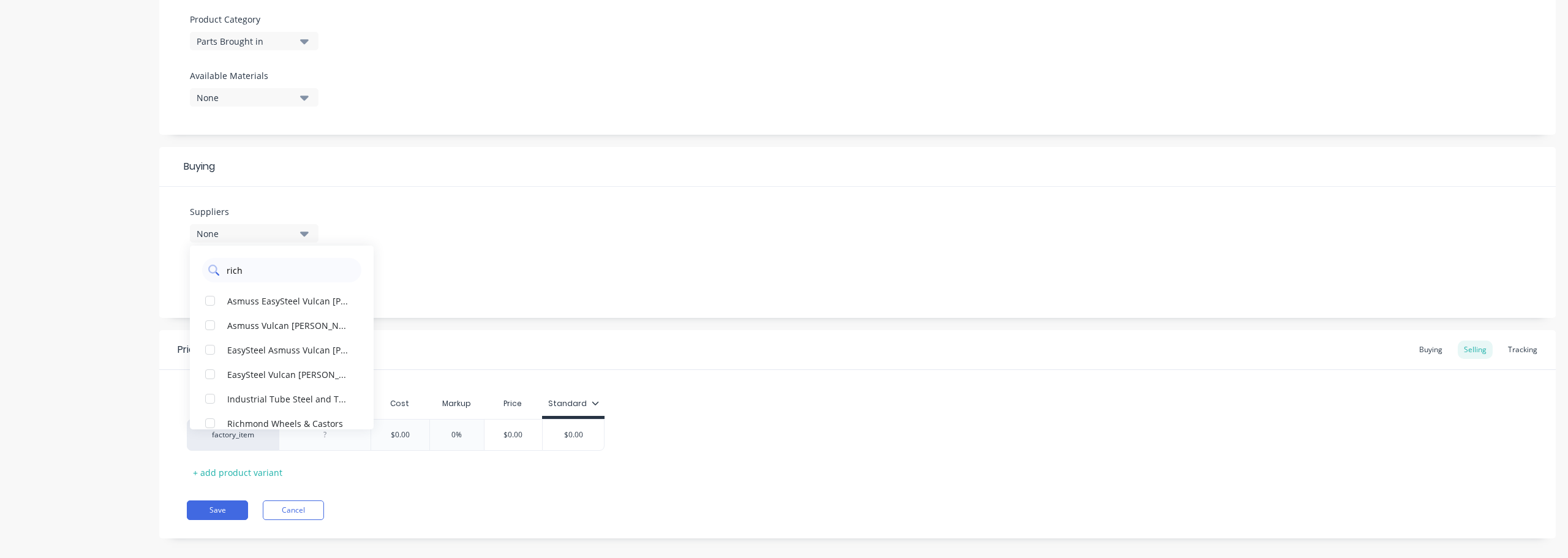
click at [252, 276] on input "rich" at bounding box center [290, 270] width 130 height 25
click at [282, 418] on div "Richmond Wheels & Castors" at bounding box center [288, 423] width 122 height 13
click at [411, 277] on div "Suppliers 1 suppliers selected [PERSON_NAME] Wheels & Castors Asmuss EasySteel …" at bounding box center [858, 252] width 1396 height 131
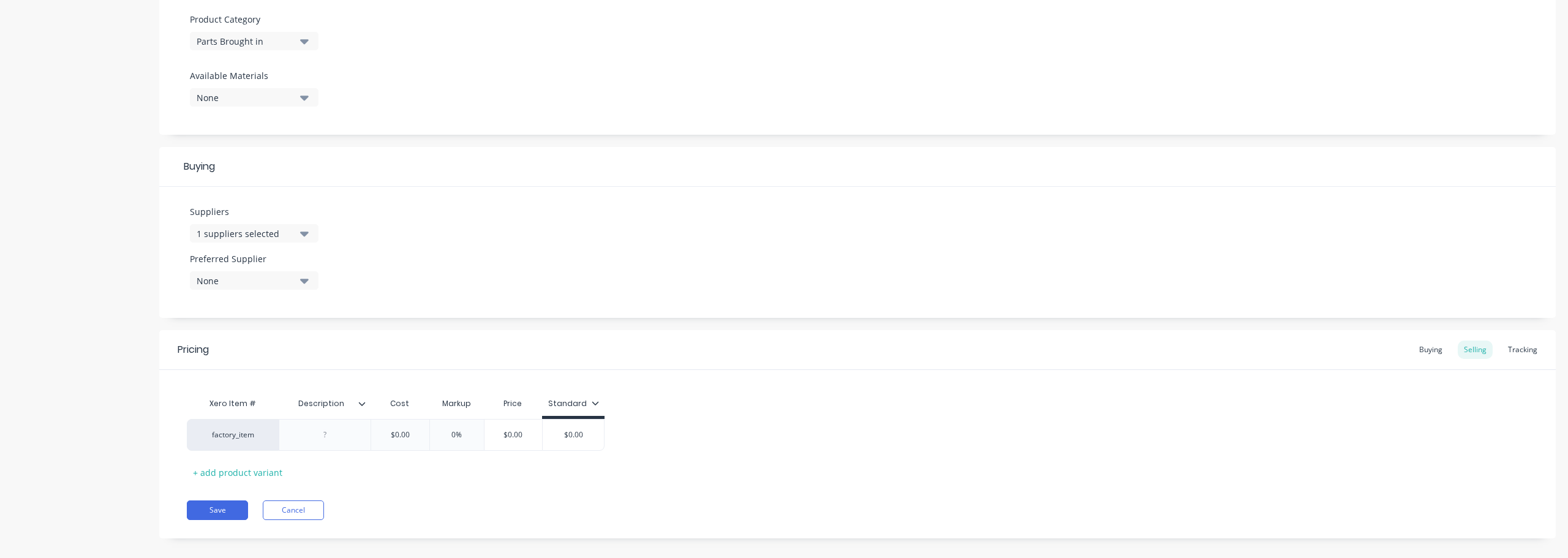
click at [303, 280] on icon "button" at bounding box center [304, 281] width 9 height 5
click at [301, 349] on div "Richmond Wheels & Castors" at bounding box center [288, 348] width 122 height 13
click at [450, 285] on div "Suppliers 1 suppliers selected rich Preferred Supplier Richmond Wheels & Castor…" at bounding box center [858, 252] width 1396 height 131
drag, startPoint x: 412, startPoint y: 435, endPoint x: 381, endPoint y: 432, distance: 31.1
click at [381, 432] on input "$0.00" at bounding box center [400, 435] width 62 height 11
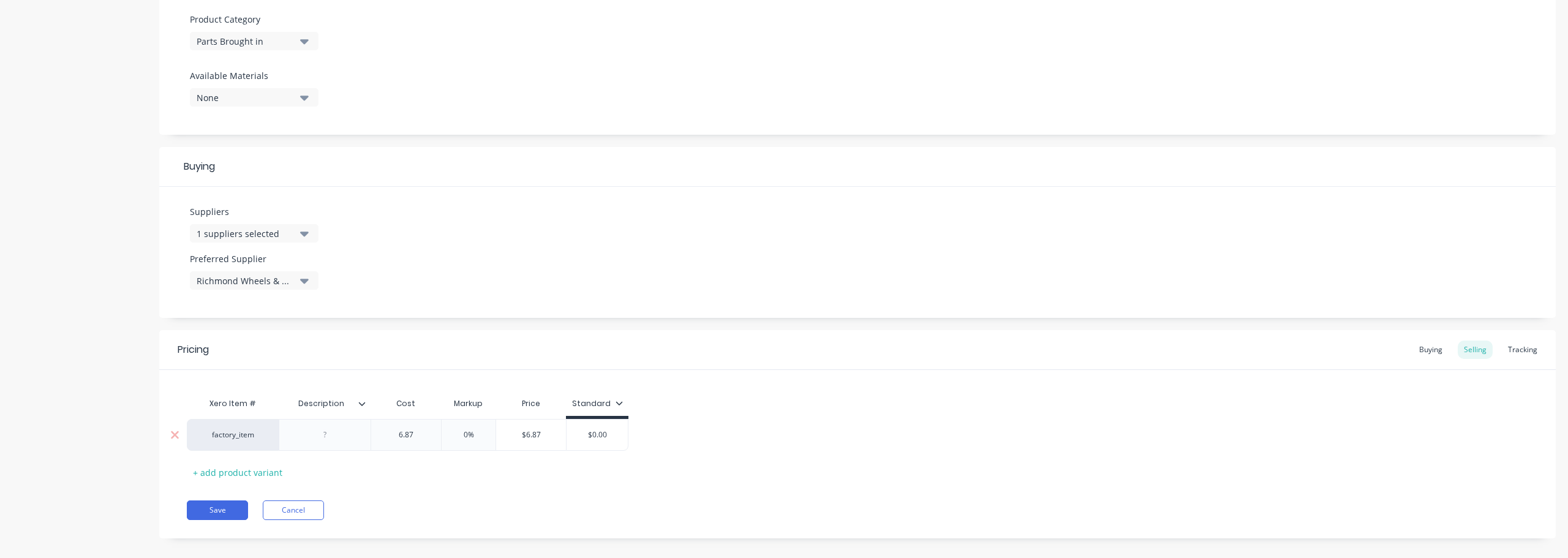
type input "6.87"
type input "$6.87"
drag, startPoint x: 514, startPoint y: 432, endPoint x: 549, endPoint y: 430, distance: 35.1
click at [549, 430] on input "$6.87" at bounding box center [531, 435] width 70 height 11
drag, startPoint x: 457, startPoint y: 433, endPoint x: 479, endPoint y: 433, distance: 22.0
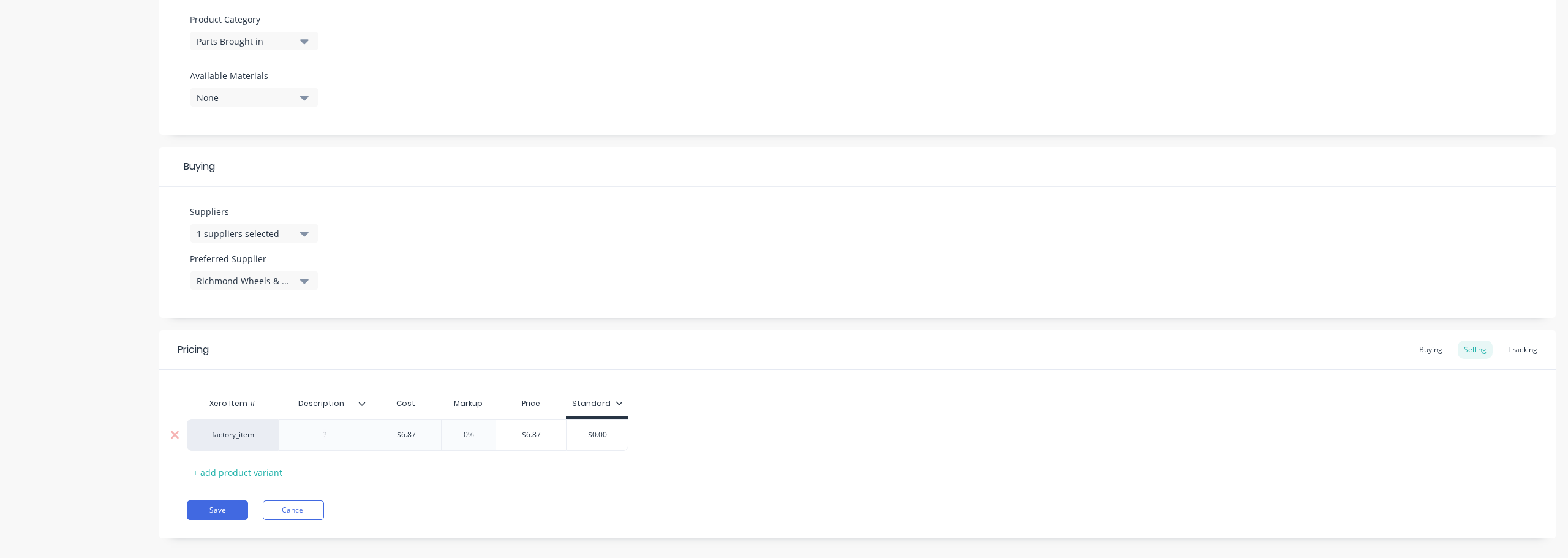
click at [479, 433] on input "0%" at bounding box center [469, 435] width 62 height 11
type input "15"
type input "$7.9005"
type input "$"
type input "7.9"
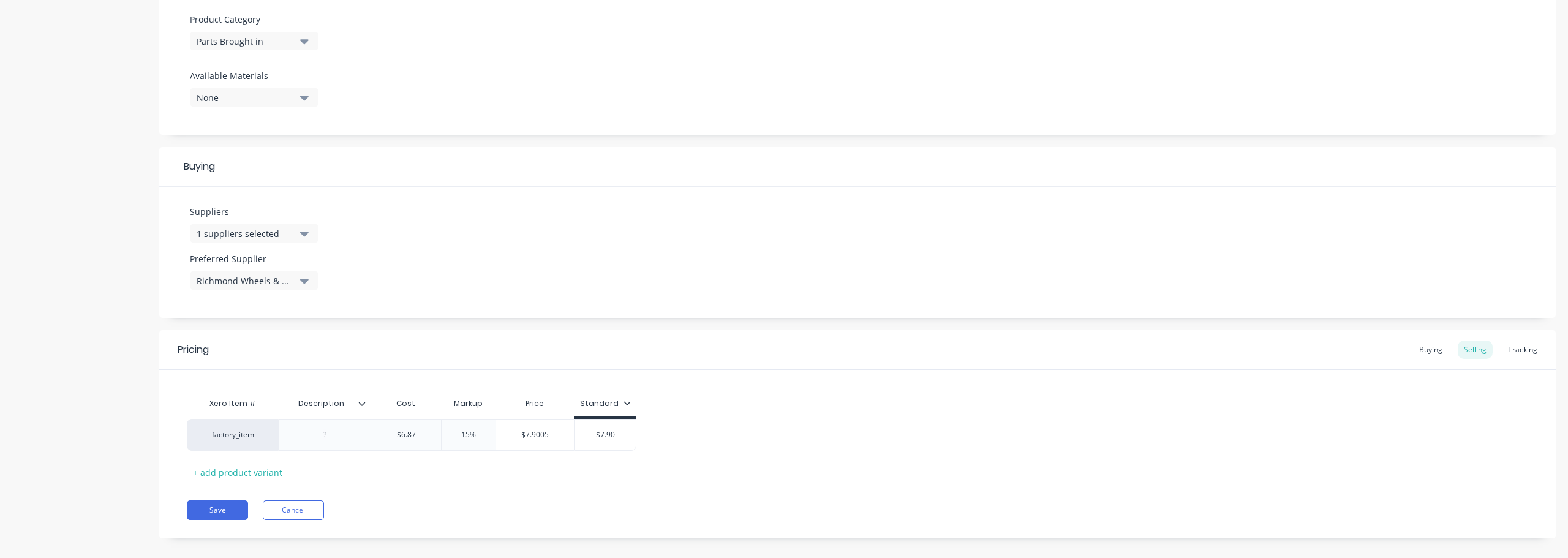
click at [308, 417] on div "Description" at bounding box center [320, 404] width 84 height 31
type input "Description"
click at [316, 435] on div at bounding box center [325, 435] width 62 height 16
paste div
click at [223, 513] on button "Save" at bounding box center [218, 511] width 62 height 20
